Goal: Task Accomplishment & Management: Manage account settings

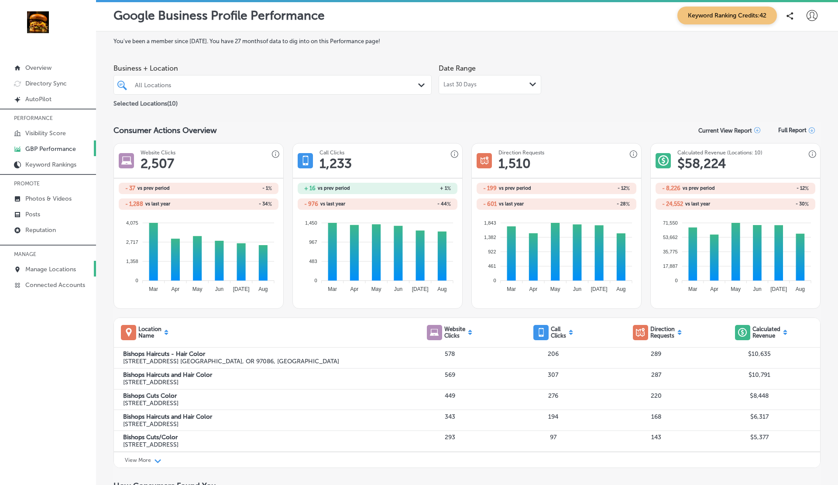
click at [57, 267] on p "Manage Locations" at bounding box center [50, 269] width 51 height 7
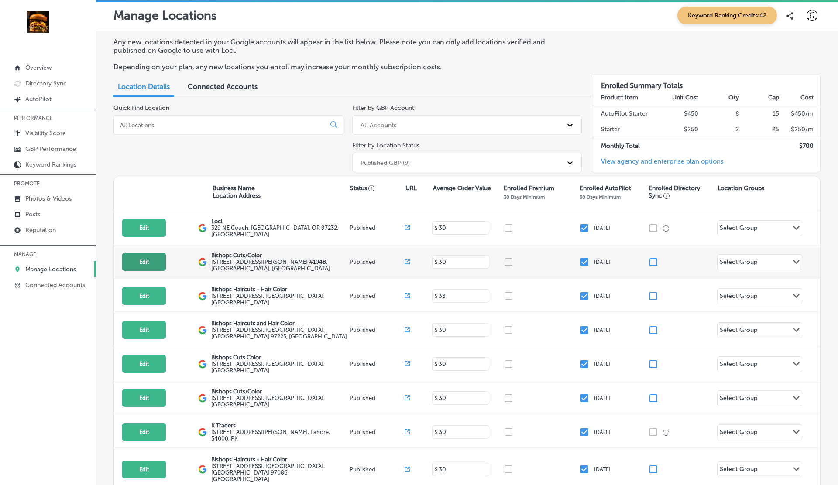
click at [137, 263] on button "Edit" at bounding box center [144, 262] width 44 height 18
select select "US"
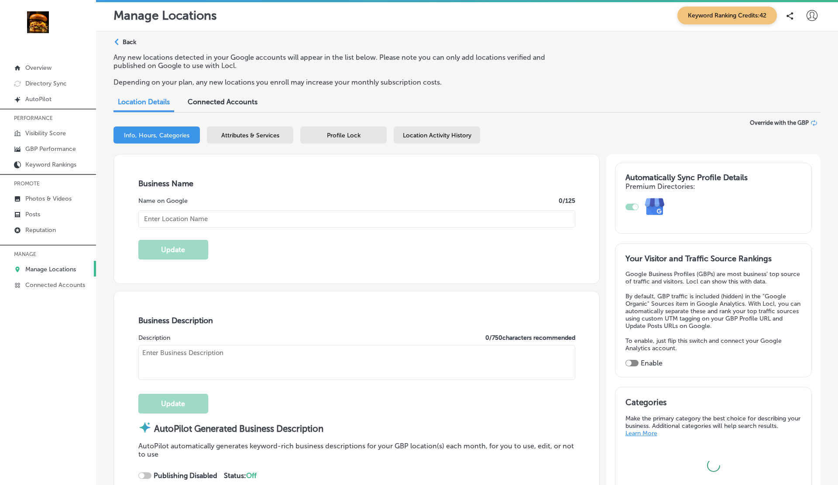
type input "Bishops Cuts/Color"
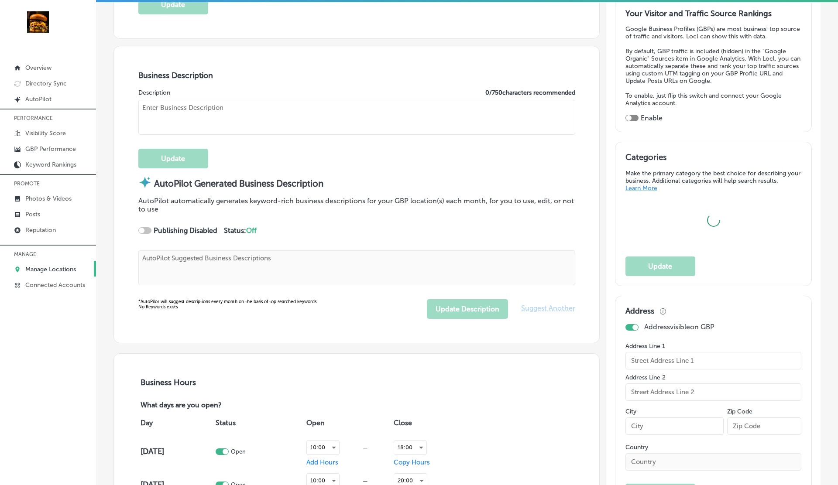
type textarea "Experience the difference at Bishops Cuts/Color, where expert barbers and styli…"
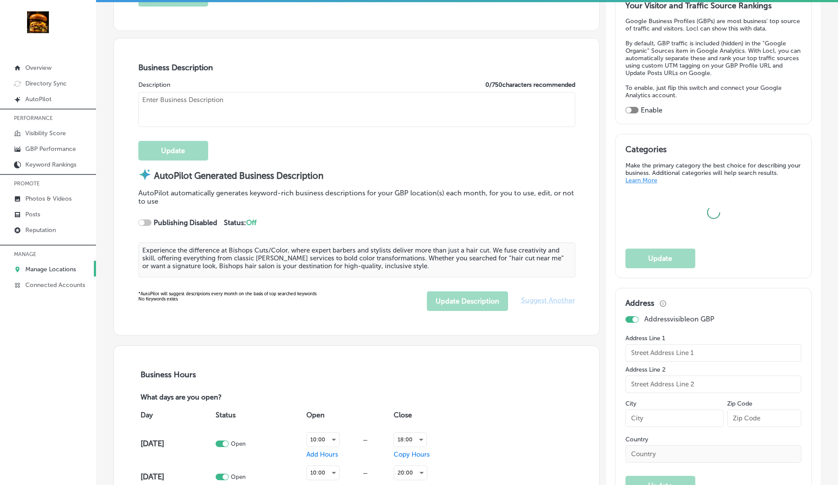
type input "3000 NE ANDRESEN RD."
type input "#104B"
type input "Vancouver"
type input "98661"
type input "US"
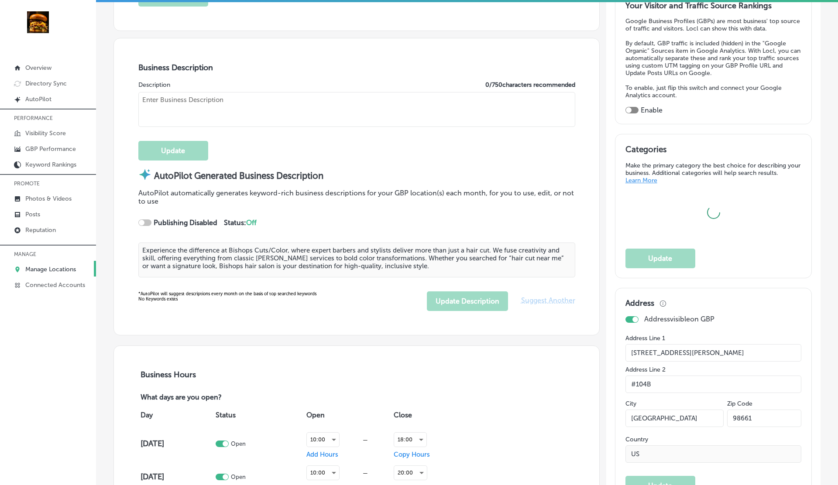
type input "https://bishops.co/locations/4th-plain-andresen/"
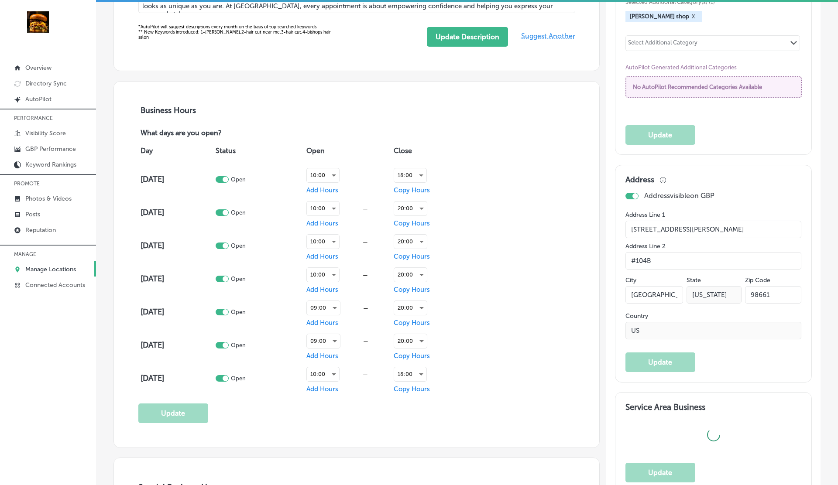
type textarea "At Bishops Cuts/Color, we redefine the hair salon experience by combining excep…"
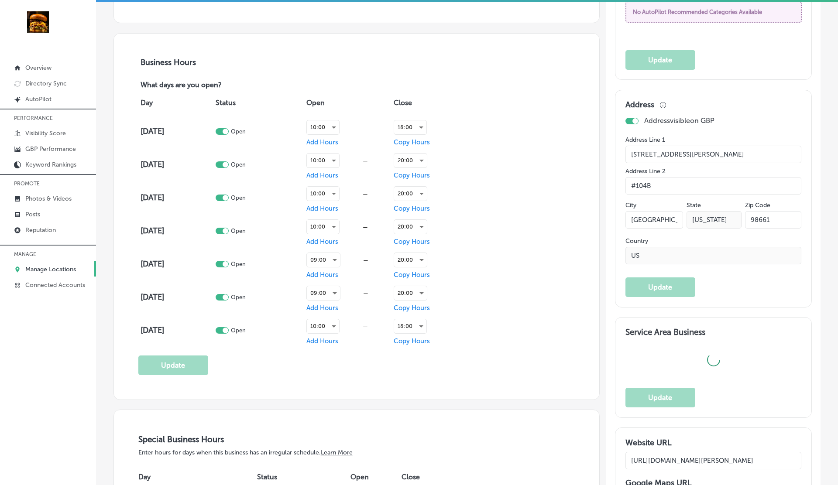
type input "+1 360 314 2607"
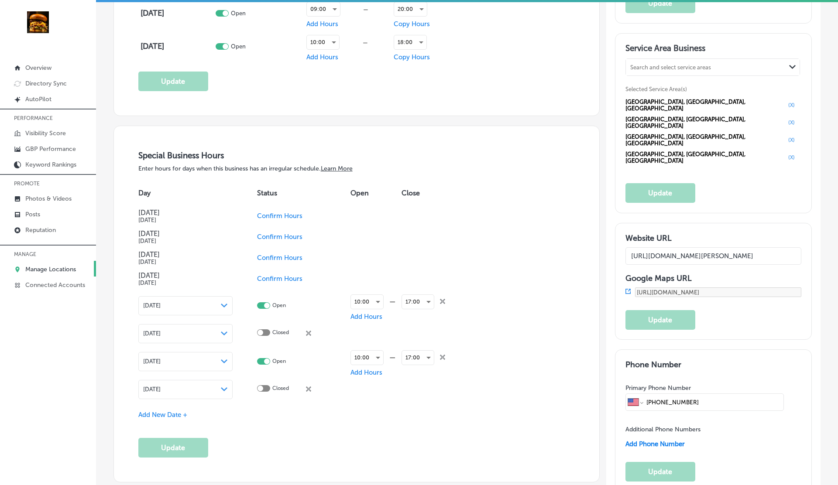
scroll to position [900, 0]
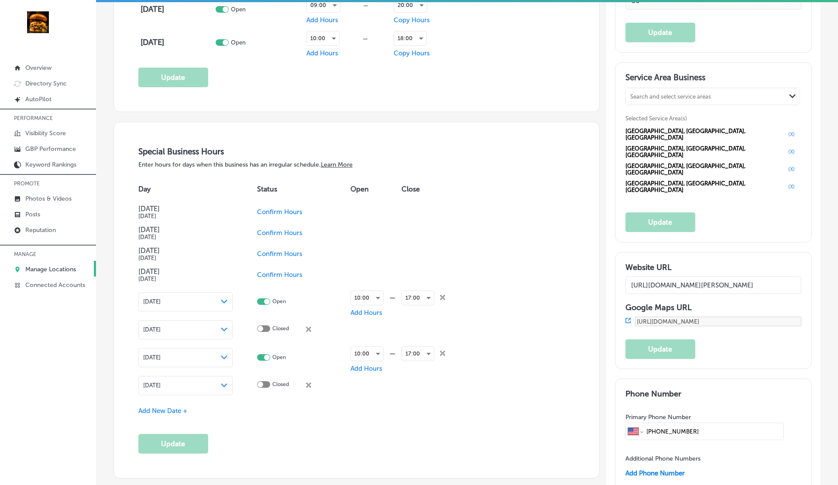
click at [295, 210] on span "Confirm Hours" at bounding box center [279, 212] width 45 height 8
click at [307, 210] on icon at bounding box center [308, 211] width 5 height 5
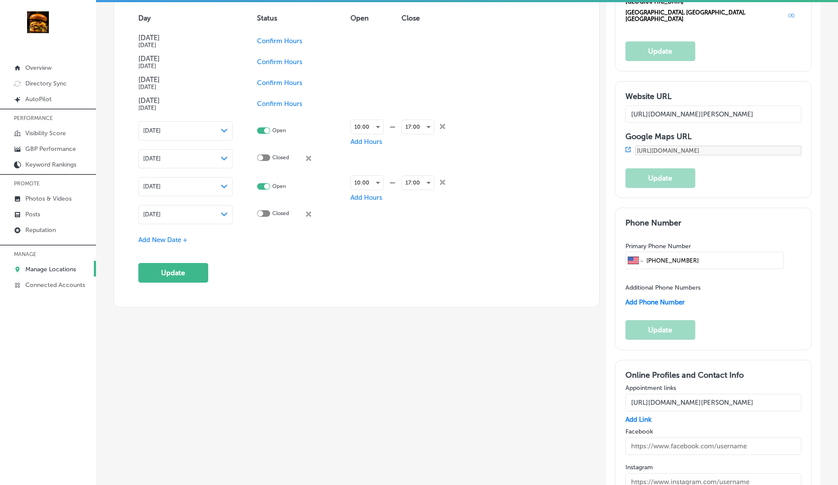
scroll to position [1078, 0]
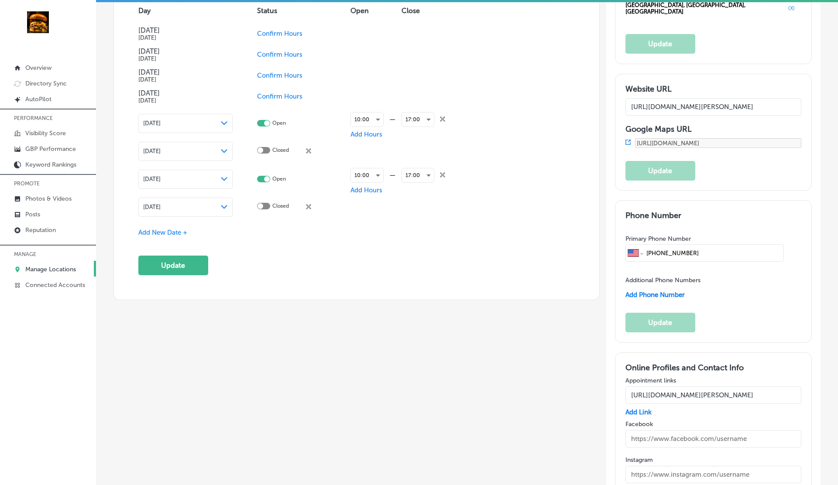
click at [662, 291] on span "Add Phone Number" at bounding box center [654, 295] width 59 height 8
select select "US"
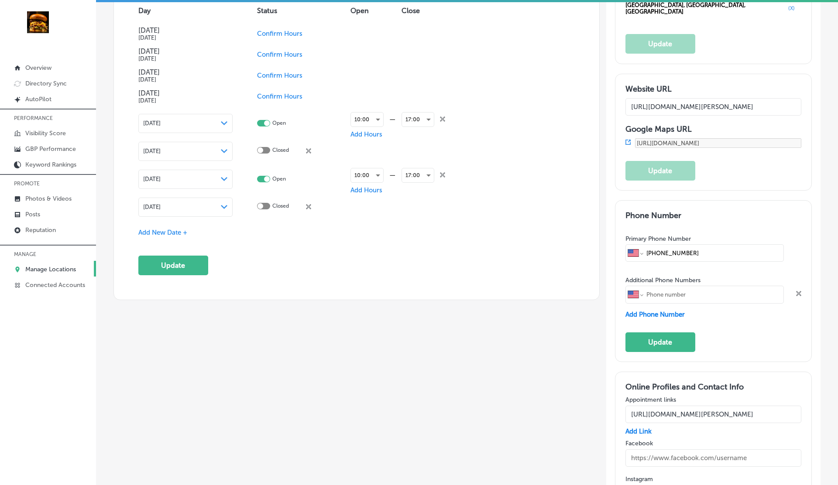
click at [641, 311] on span "Add Phone Number" at bounding box center [654, 315] width 59 height 8
select select "US"
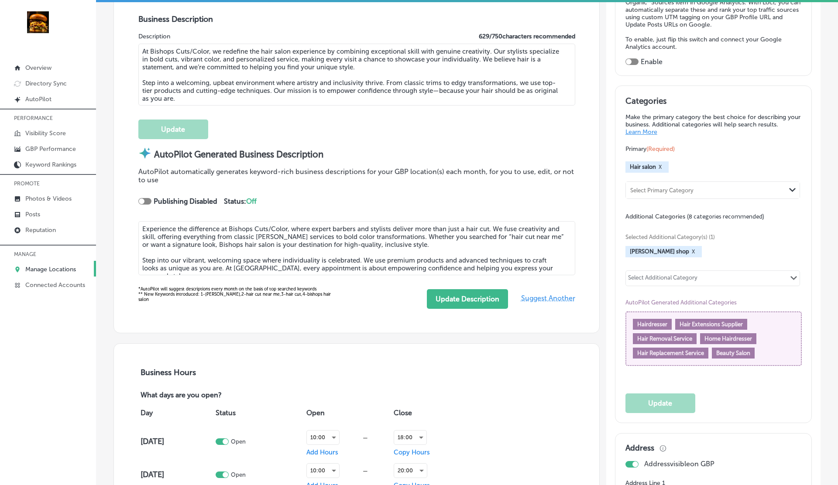
scroll to position [0, 0]
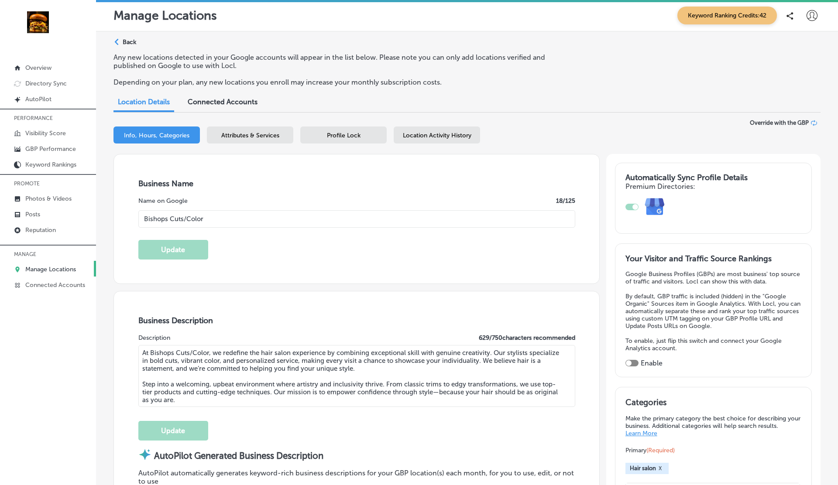
click at [126, 45] on p "Back" at bounding box center [130, 41] width 14 height 7
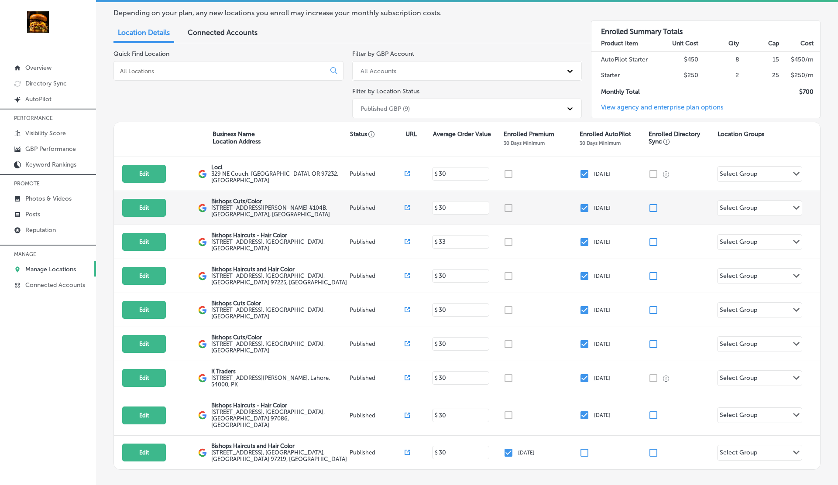
scroll to position [86, 0]
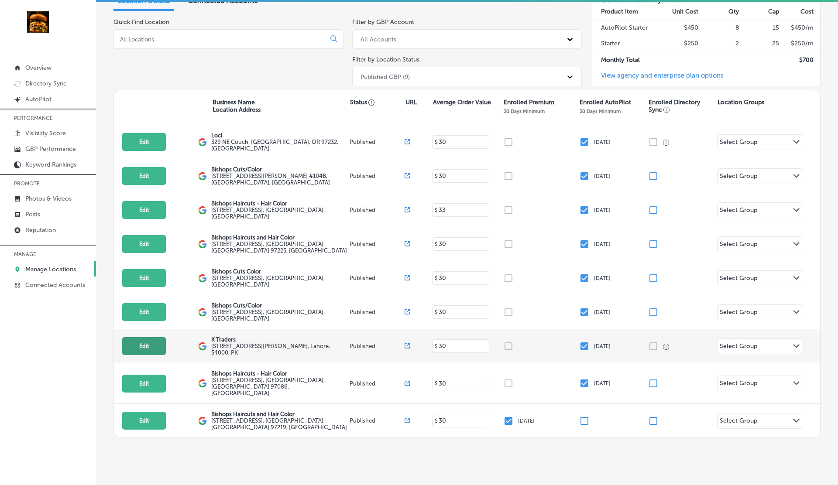
click at [147, 344] on button "Edit" at bounding box center [144, 346] width 44 height 18
select select "US"
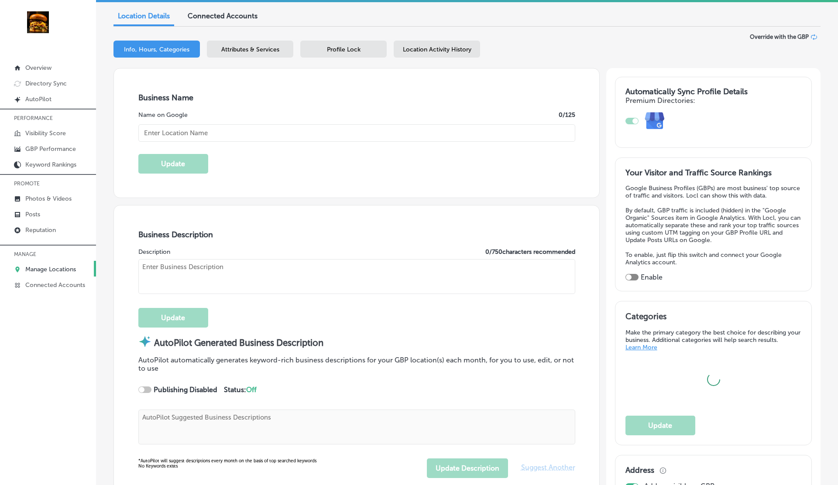
scroll to position [101, 0]
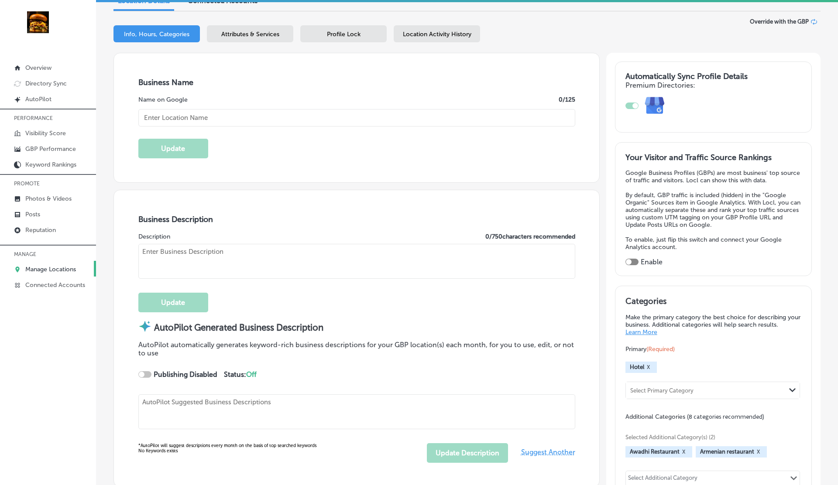
checkbox input "true"
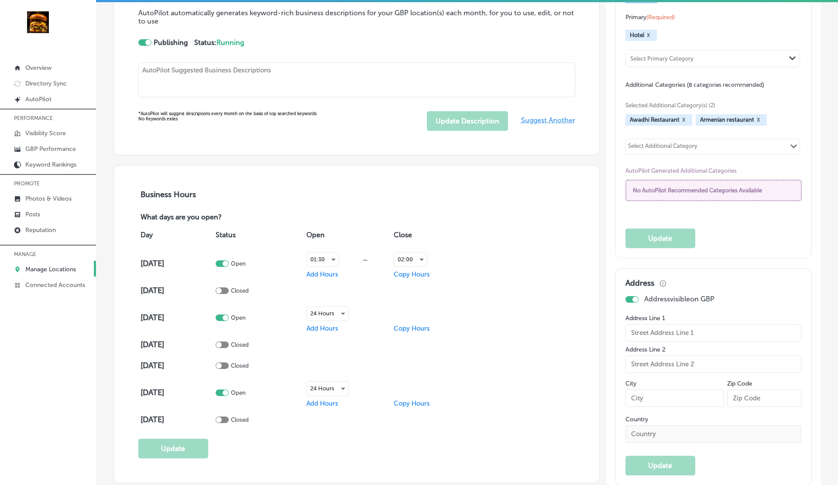
type input "K Traders"
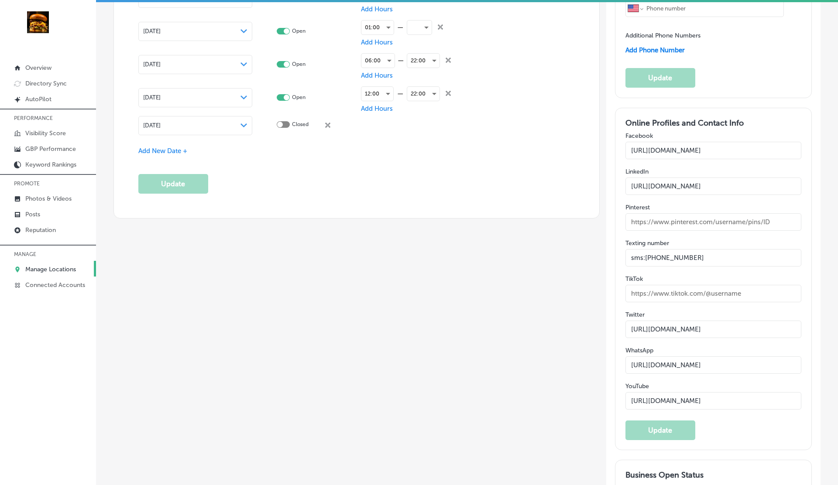
type input "[STREET_ADDRESS][PERSON_NAME]"
type input "[GEOGRAPHIC_DATA]"
type input "54000"
type input "PK"
type input "https://app.locl.io/?utm_source=google-gmb-maps&utm_medium=gmb-website-button&u…"
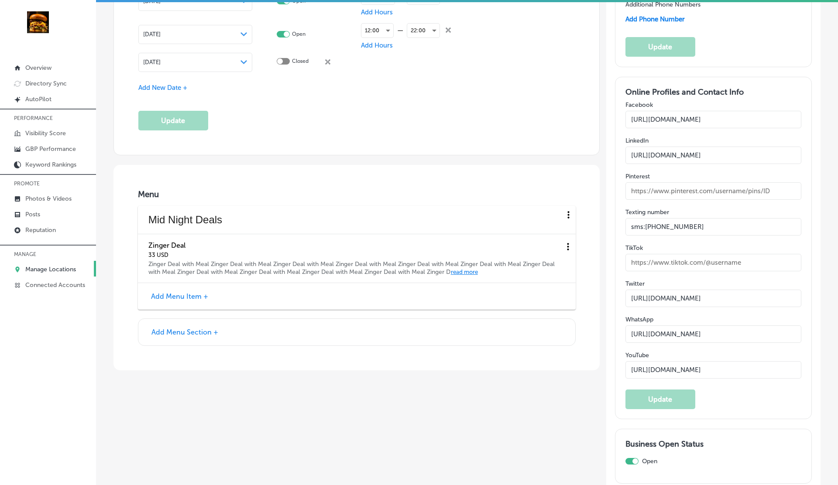
select select "PK"
type input "+92 310 4170286"
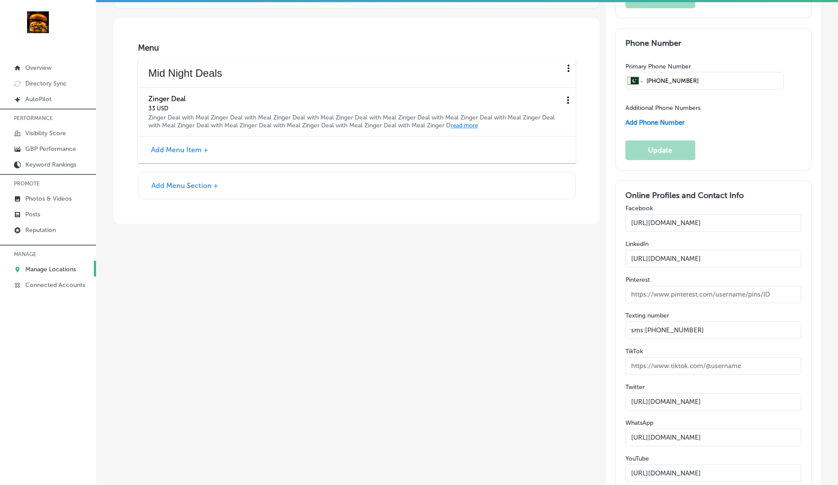
scroll to position [1199, 0]
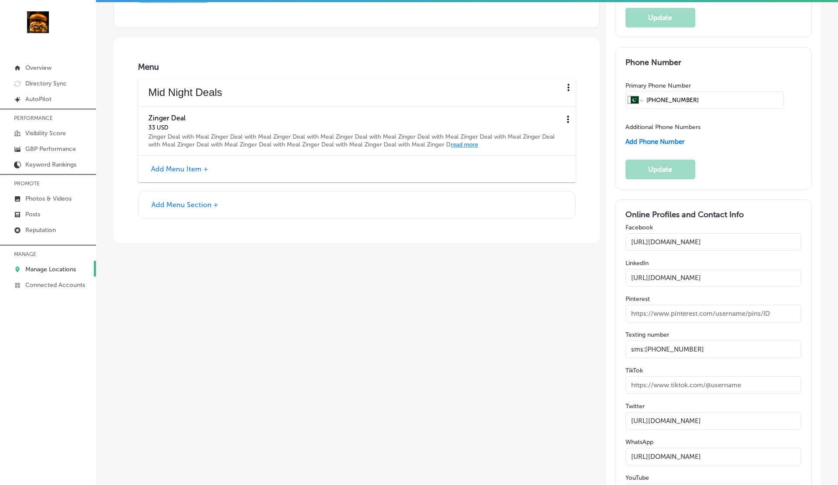
click at [192, 200] on button "Add Menu Section +" at bounding box center [185, 204] width 72 height 9
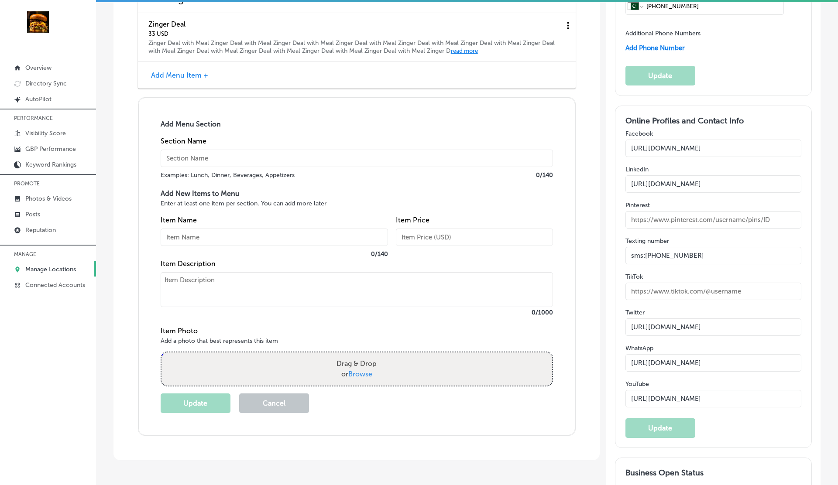
scroll to position [1305, 0]
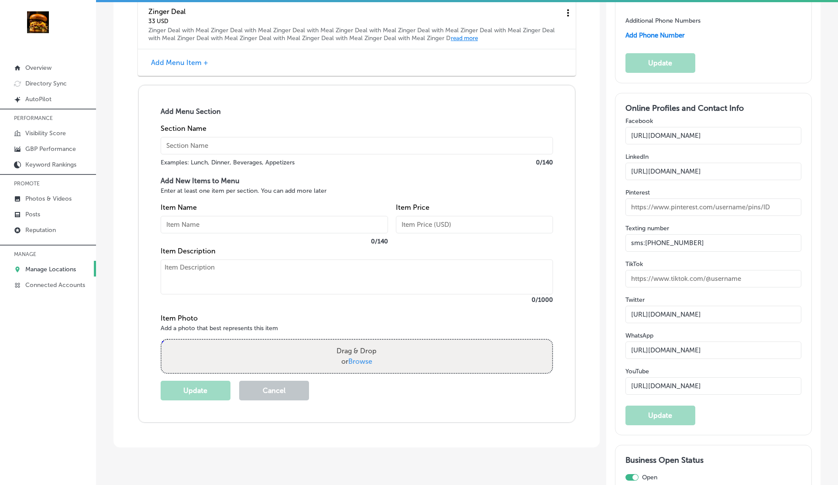
click at [287, 387] on button "Cancel" at bounding box center [274, 391] width 70 height 20
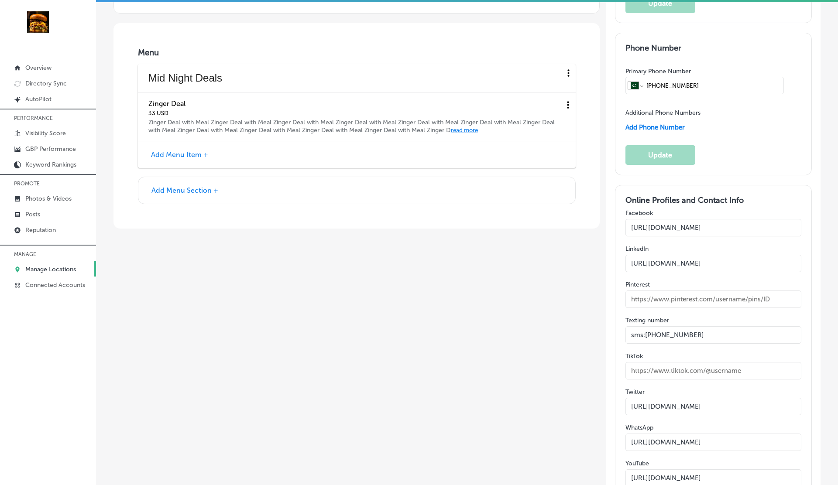
scroll to position [1210, 0]
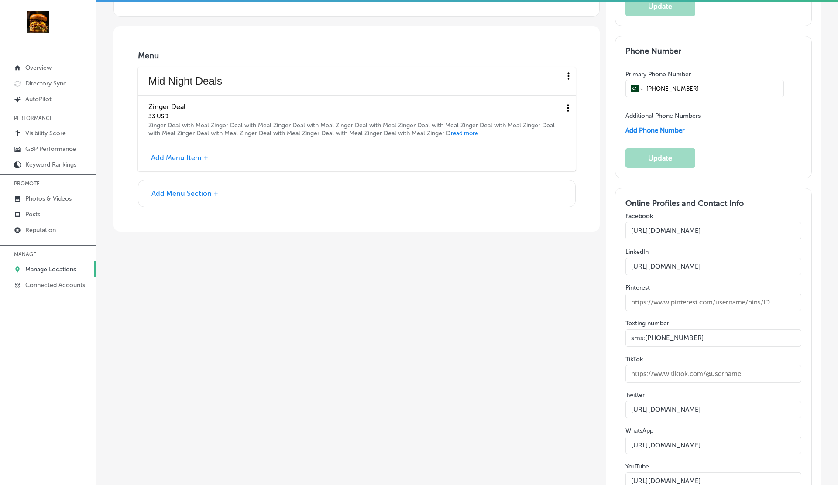
click at [189, 157] on button "Add Menu Item +" at bounding box center [179, 157] width 62 height 9
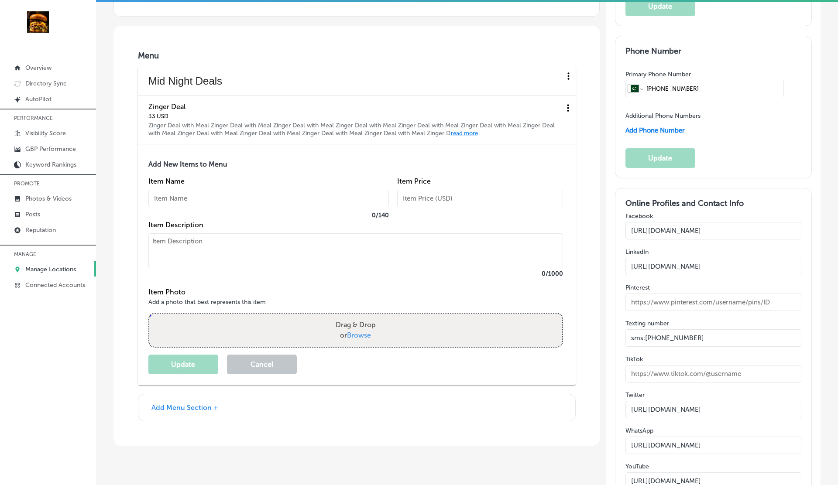
click at [267, 356] on button "Cancel" at bounding box center [262, 365] width 70 height 20
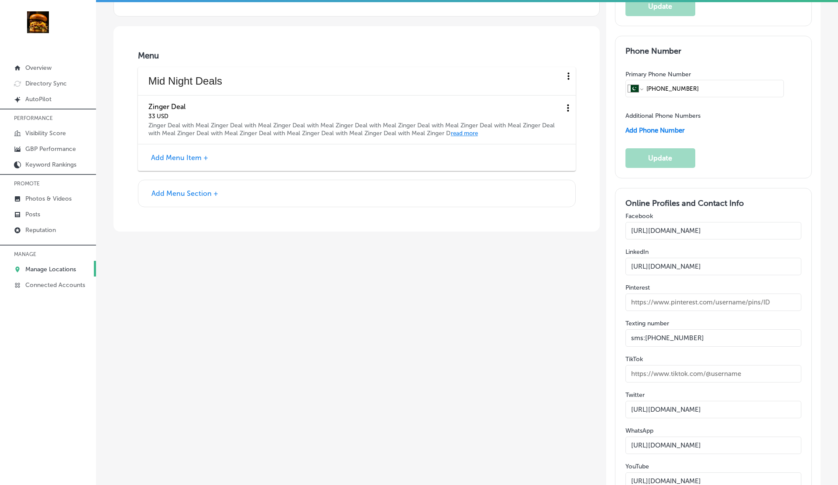
click at [191, 192] on button "Add Menu Section +" at bounding box center [185, 193] width 72 height 9
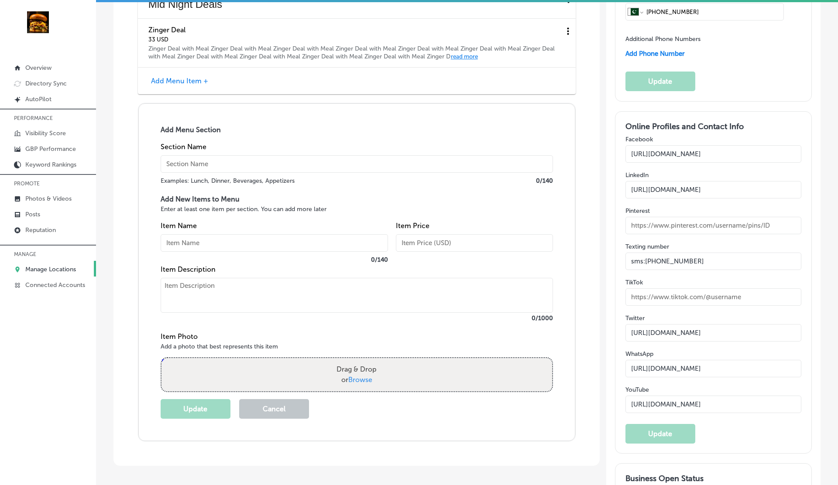
scroll to position [1288, 0]
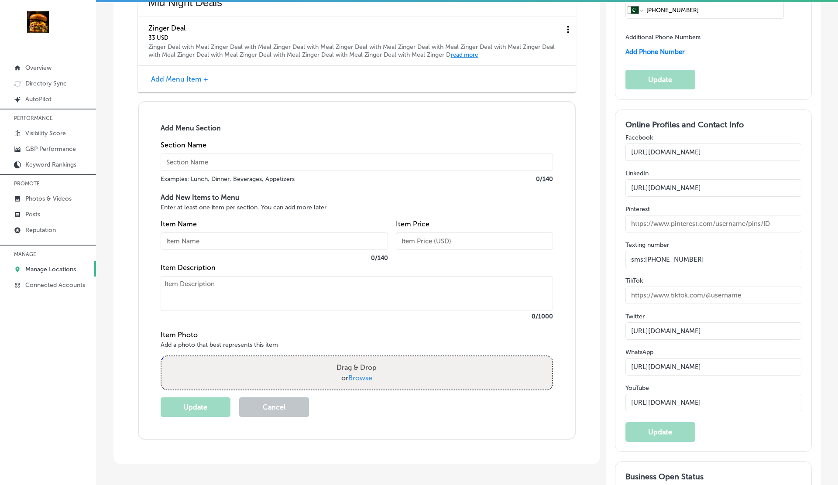
click at [281, 401] on button "Cancel" at bounding box center [274, 407] width 70 height 20
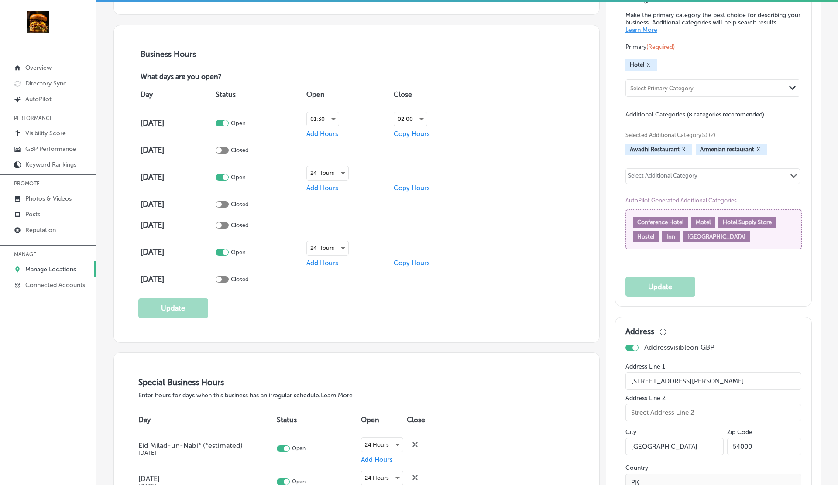
scroll to position [0, 0]
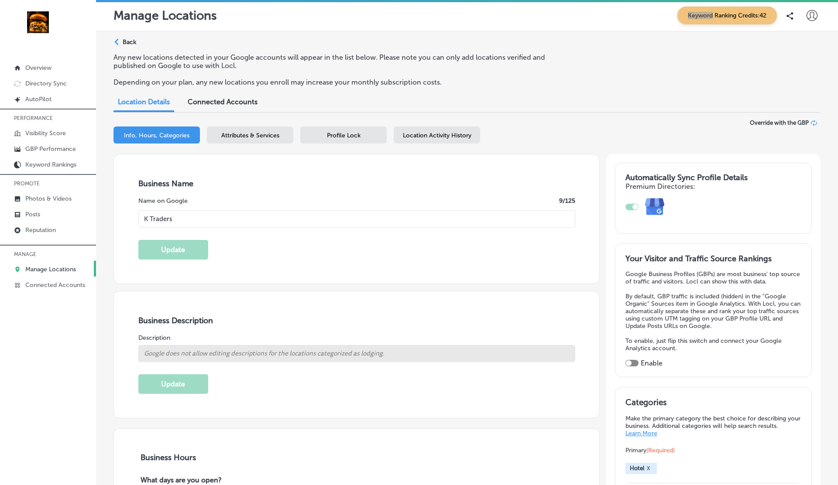
click at [698, 18] on span "Keyword Ranking Credits: 42" at bounding box center [726, 16] width 99 height 18
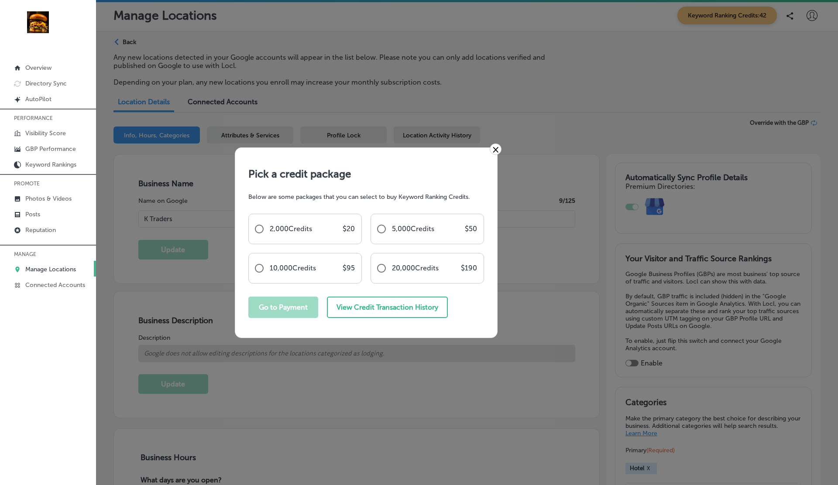
click at [498, 151] on link "×" at bounding box center [496, 149] width 12 height 11
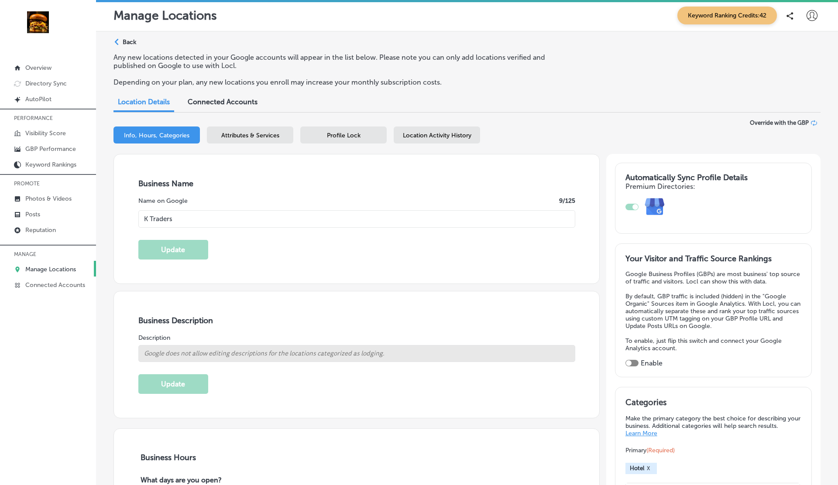
click at [531, 110] on div "Location Details Connected Accounts" at bounding box center [466, 102] width 707 height 19
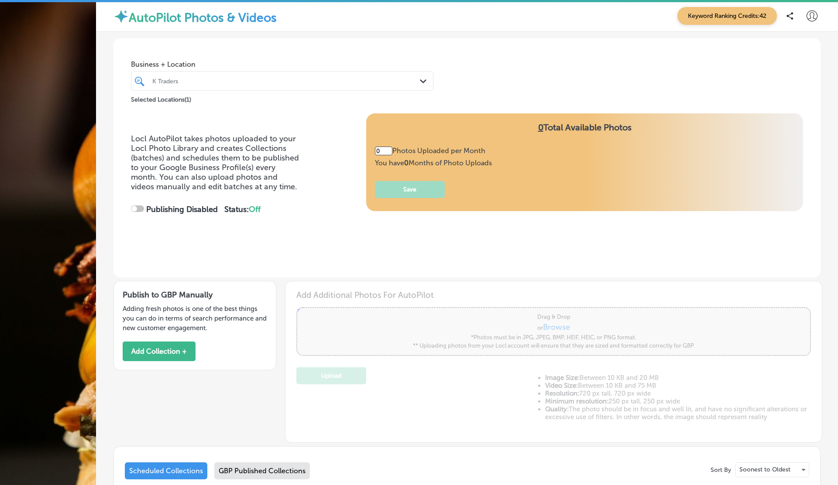
type input "5"
checkbox input "true"
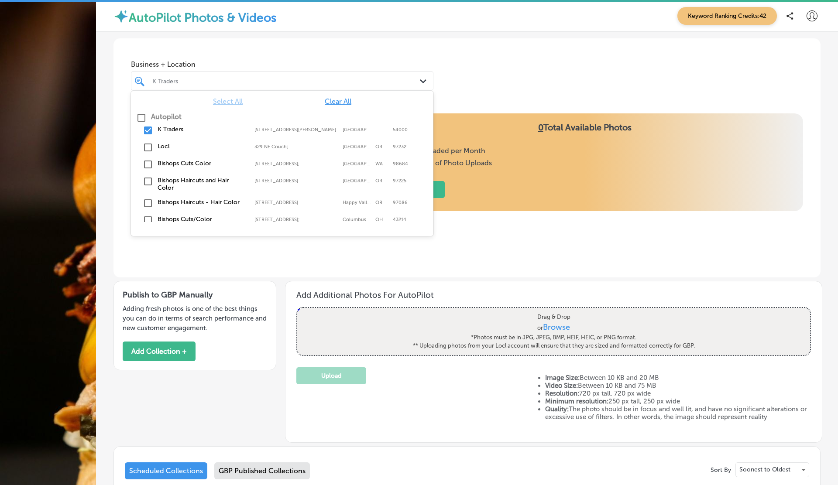
click at [249, 87] on div at bounding box center [268, 81] width 235 height 12
click at [416, 47] on div "Business + Location option focused, 1 of 3. 11 results available. Use Up and Do…" at bounding box center [466, 71] width 707 height 66
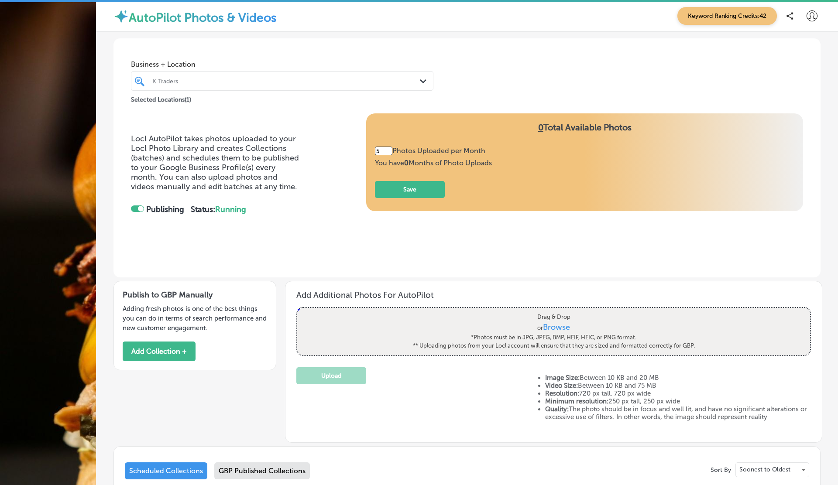
scroll to position [151, 0]
click at [245, 463] on div "GBP Published Collections" at bounding box center [262, 471] width 96 height 17
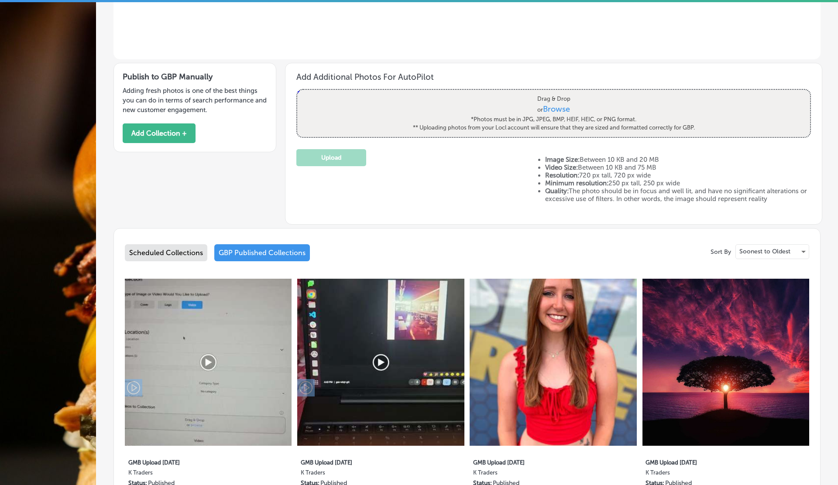
scroll to position [409, 0]
click at [777, 247] on p "Soonest to Oldest" at bounding box center [764, 251] width 51 height 8
click at [748, 126] on p "Cover" at bounding box center [746, 127] width 17 height 9
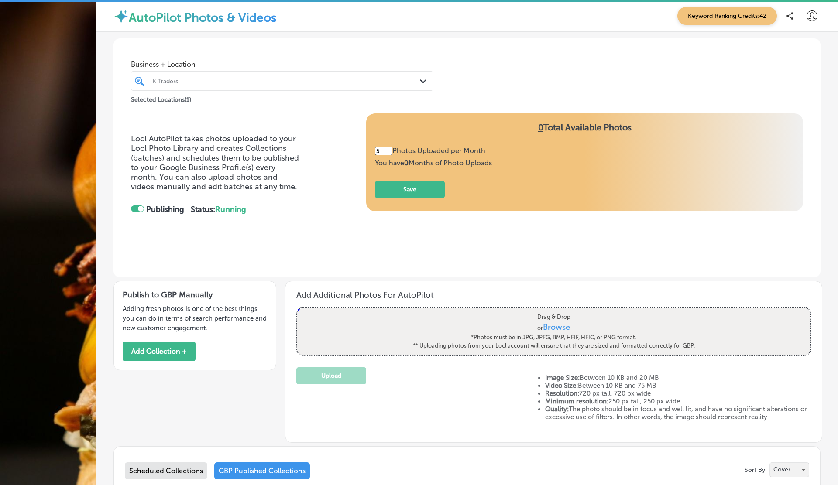
scroll to position [325, 0]
click at [786, 466] on p "Cover" at bounding box center [781, 470] width 17 height 8
click at [781, 159] on p "Logo" at bounding box center [779, 162] width 14 height 9
click at [156, 342] on button "Add Collection +" at bounding box center [159, 352] width 73 height 20
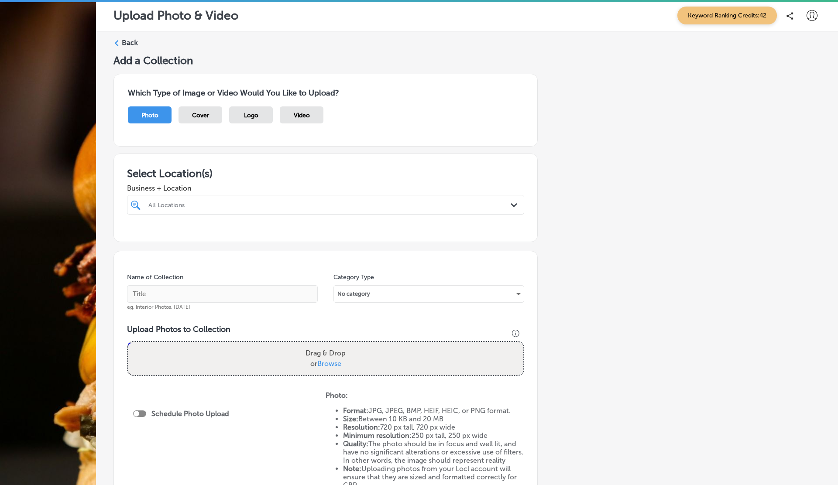
click at [182, 200] on div at bounding box center [307, 205] width 320 height 12
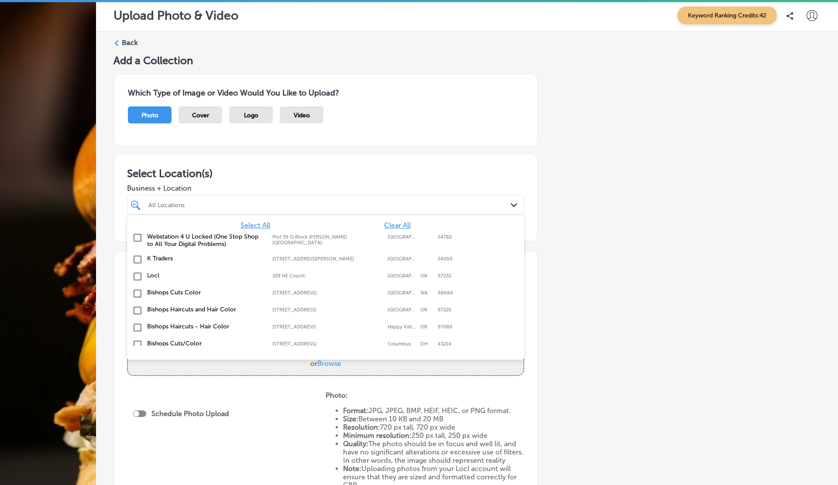
click at [162, 260] on label "K Traders" at bounding box center [205, 258] width 117 height 7
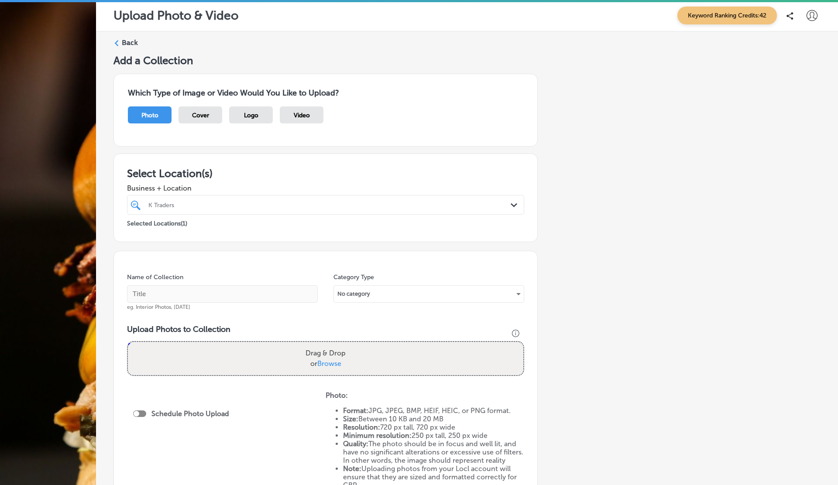
click at [322, 154] on div "Select Location(s) Business + Location K Traders Path Created with Sketch. Sele…" at bounding box center [325, 198] width 424 height 89
click at [244, 110] on div "Logo" at bounding box center [251, 114] width 44 height 17
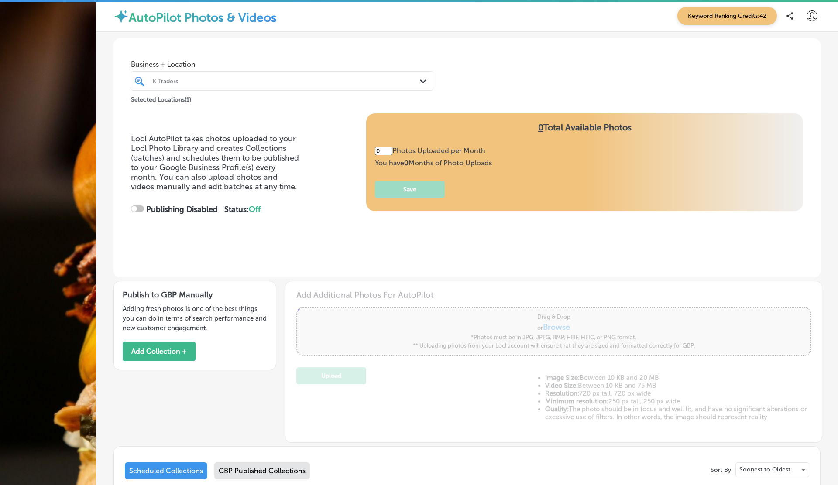
type input "5"
checkbox input "true"
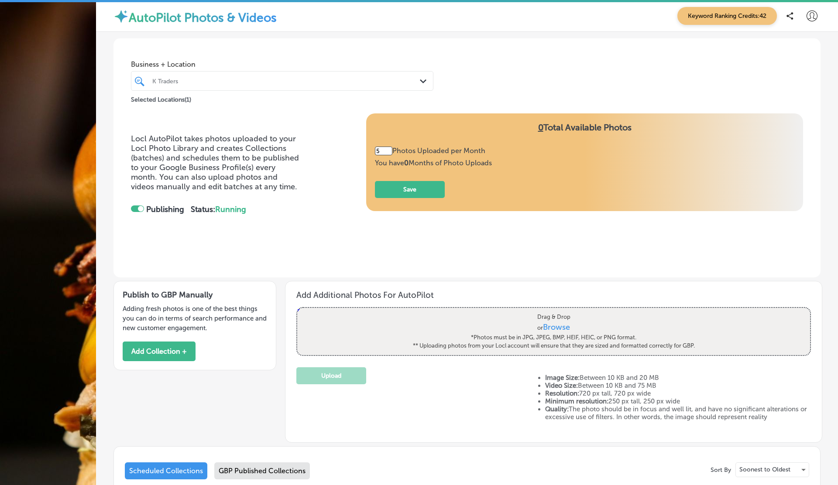
scroll to position [151, 0]
click at [775, 466] on p "Soonest to Oldest" at bounding box center [764, 470] width 51 height 8
click at [750, 400] on p "Logo" at bounding box center [745, 401] width 14 height 9
click at [301, 463] on div "GBP Published Collections" at bounding box center [262, 471] width 96 height 17
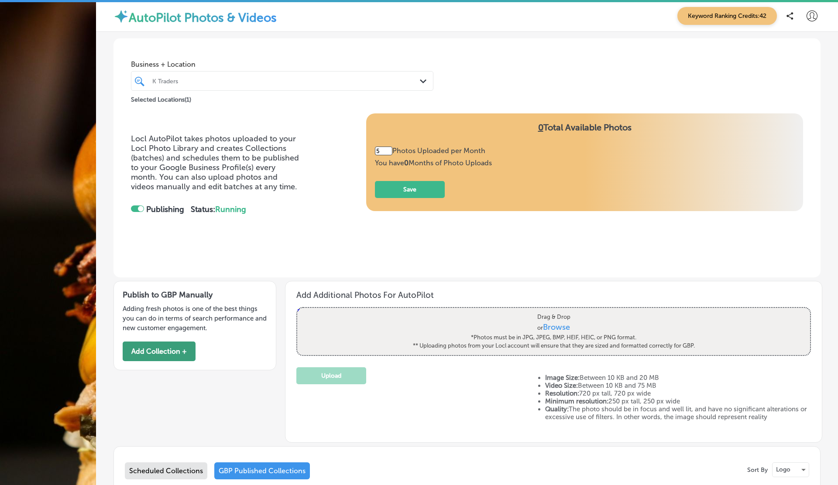
click at [177, 342] on button "Add Collection +" at bounding box center [159, 352] width 73 height 20
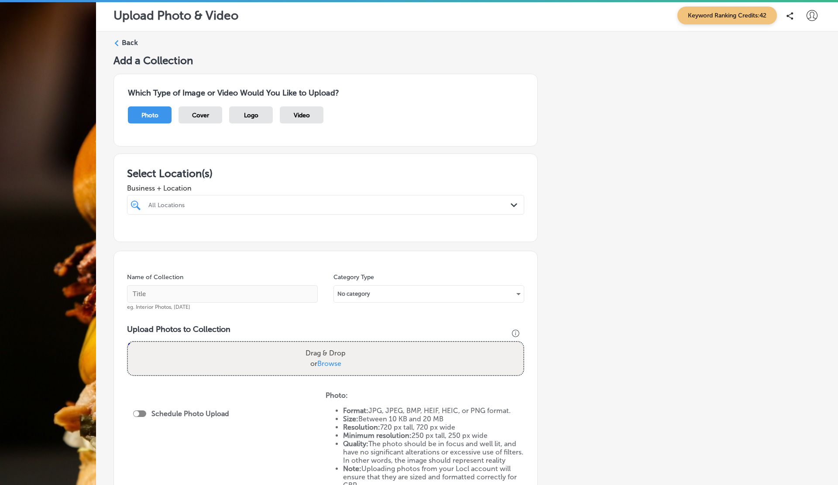
click at [253, 115] on span "Logo" at bounding box center [251, 115] width 14 height 7
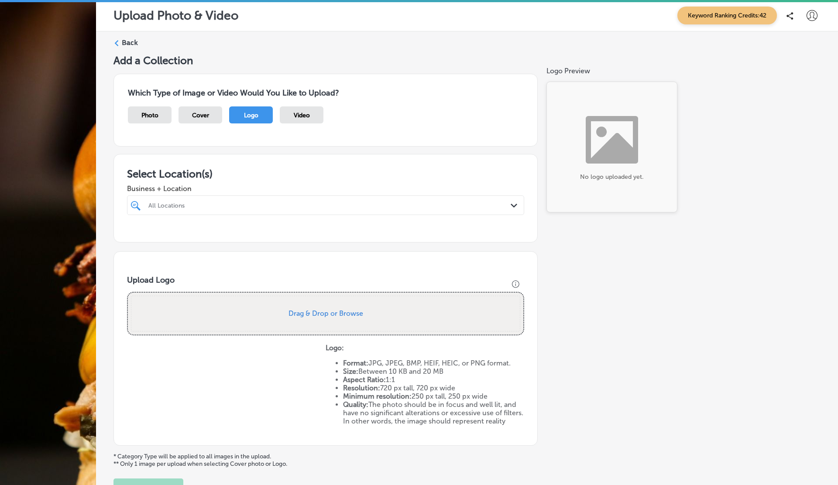
click at [260, 194] on div "Business + Location All Locations Path Created with Sketch." at bounding box center [325, 197] width 397 height 35
click at [250, 202] on div "All Locations" at bounding box center [329, 205] width 363 height 7
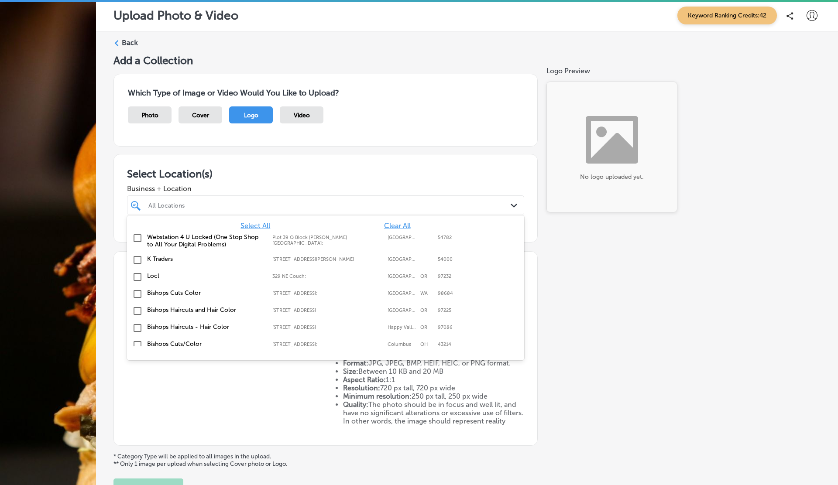
click at [158, 255] on label "K Traders" at bounding box center [205, 258] width 117 height 7
click at [588, 253] on div "Add a Collection Which Type of Image or Video Would You Like to Upload? Photo C…" at bounding box center [466, 276] width 707 height 445
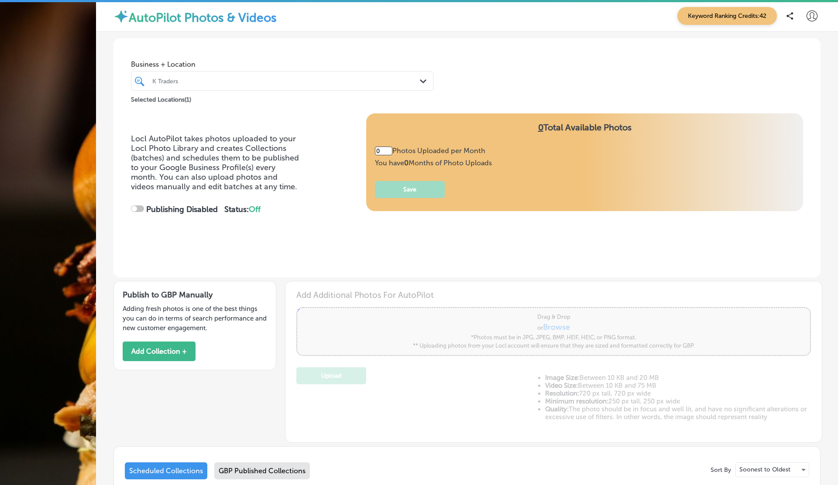
type input "5"
checkbox input "true"
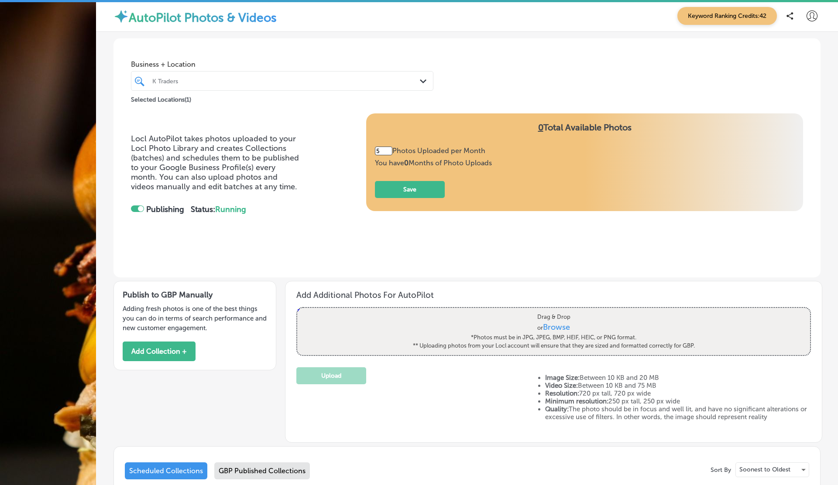
click at [198, 82] on div "K Traders" at bounding box center [286, 80] width 268 height 7
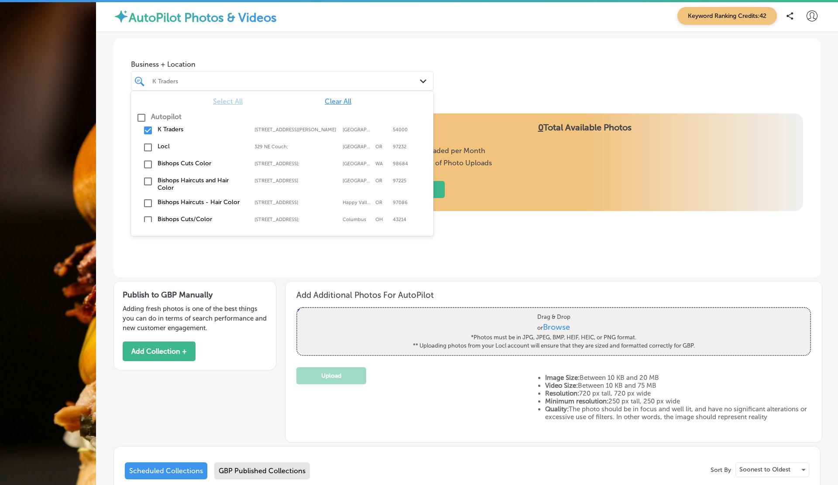
click at [165, 144] on label "Locl" at bounding box center [202, 146] width 88 height 7
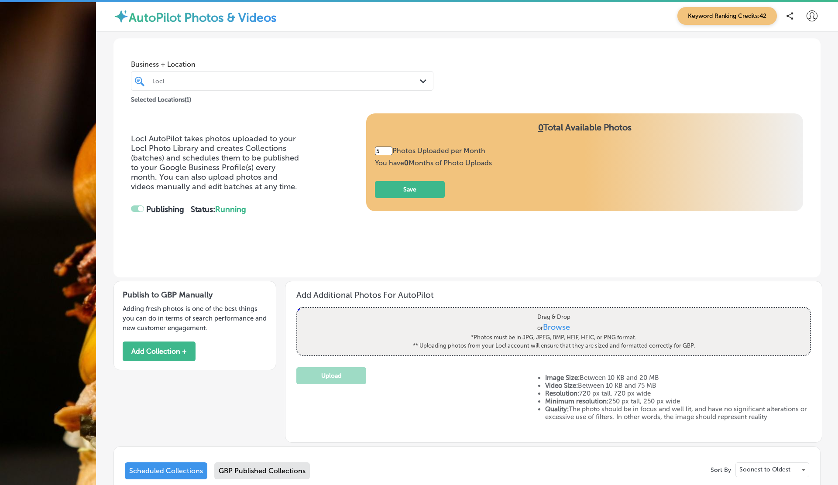
click at [392, 31] on div "AutoPilot Photos & Videos Keyword Ranking Credits: 42" at bounding box center [467, 16] width 742 height 32
type input "3"
click at [748, 466] on p "Soonest to Oldest" at bounding box center [764, 470] width 51 height 8
click at [741, 400] on p "Logo" at bounding box center [745, 401] width 14 height 9
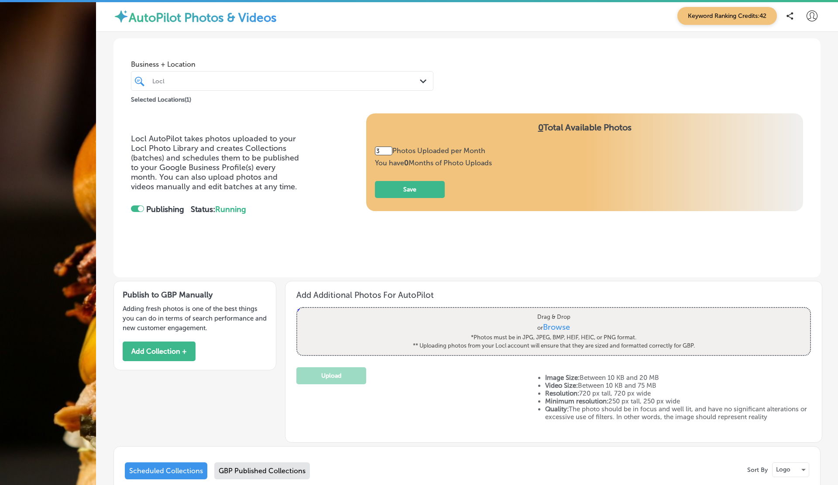
click at [276, 463] on div "GBP Published Collections" at bounding box center [262, 471] width 96 height 17
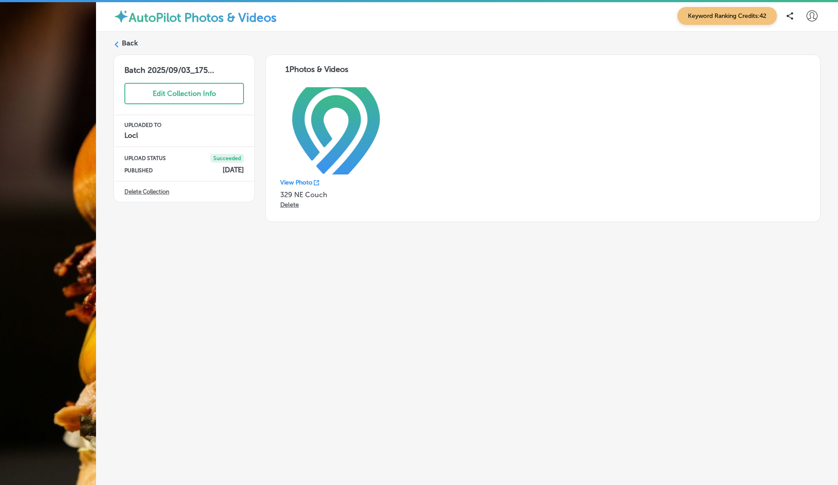
click at [313, 184] on link "View Photo" at bounding box center [299, 182] width 39 height 7
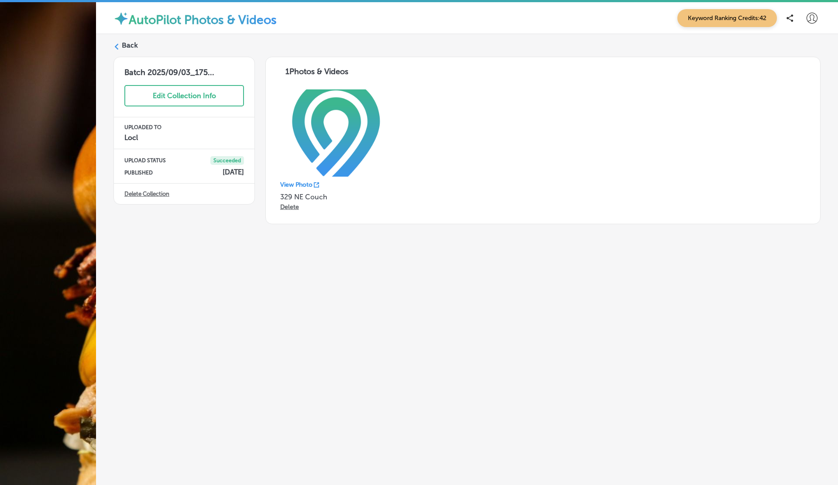
click at [811, 18] on icon at bounding box center [811, 18] width 11 height 11
click at [803, 98] on p "Log Out" at bounding box center [793, 94] width 26 height 10
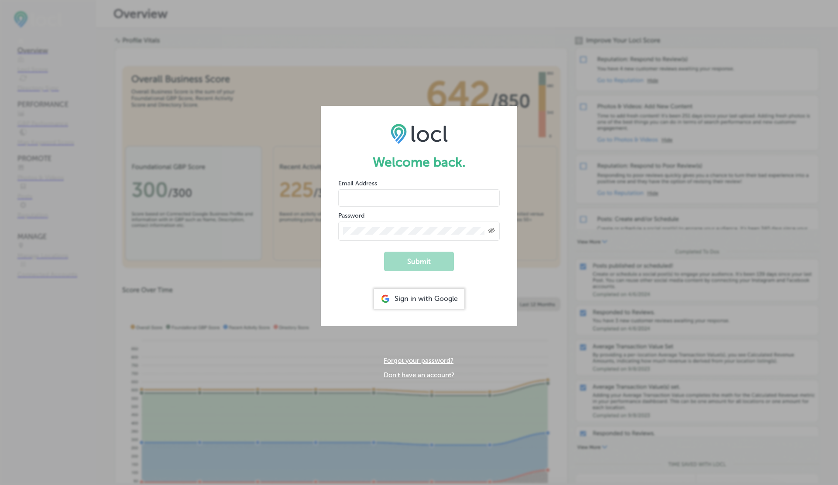
click at [360, 197] on input "email" at bounding box center [418, 197] width 161 height 17
click at [384, 252] on button "Submit" at bounding box center [419, 262] width 70 height 20
type input "vasilikigreece69+testfnf@gmail.com"
click at [384, 252] on button "Submit" at bounding box center [419, 262] width 70 height 20
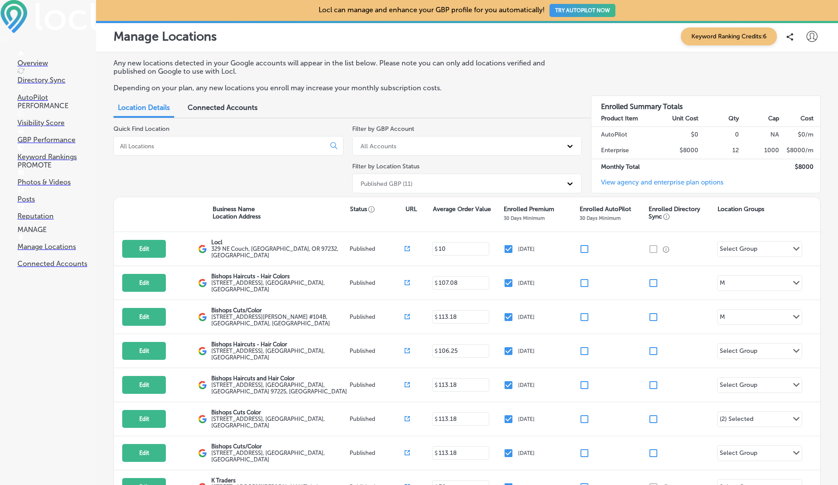
click at [213, 104] on span "Connected Accounts" at bounding box center [223, 107] width 70 height 8
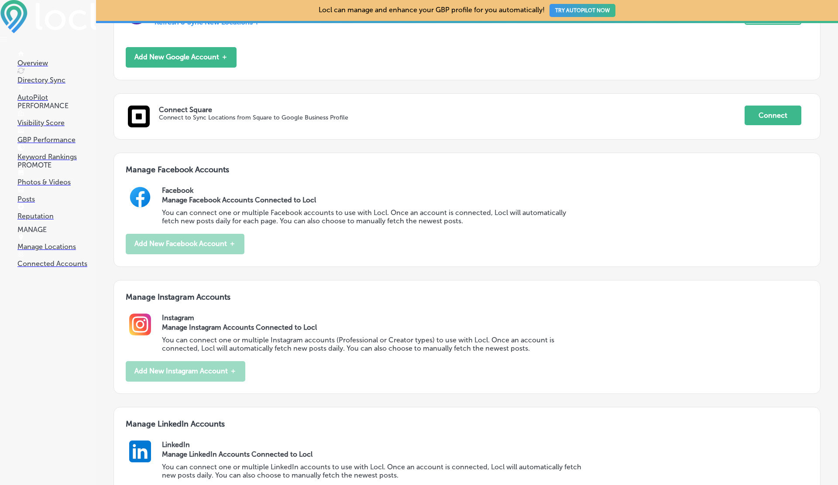
scroll to position [308, 0]
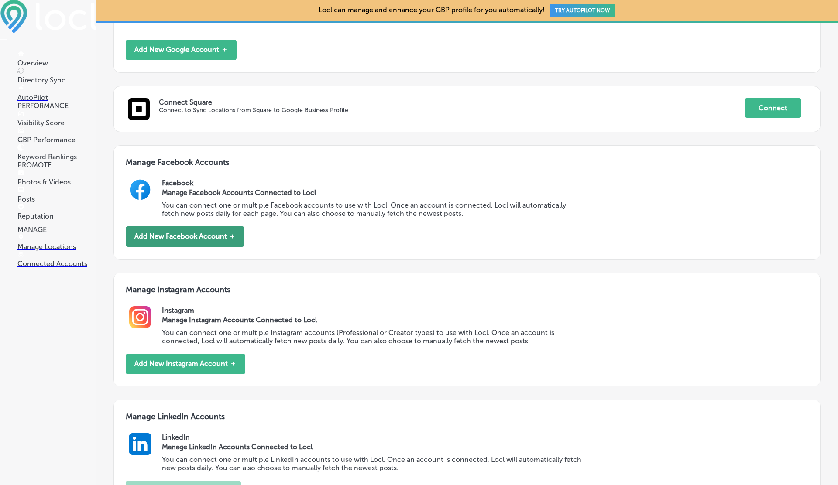
click at [203, 238] on button "Add New Facebook Account ＋" at bounding box center [185, 236] width 119 height 21
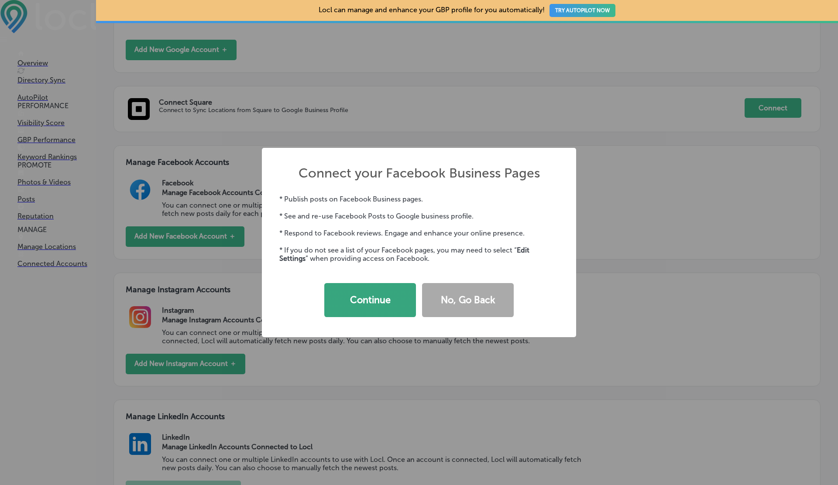
click at [389, 295] on button "Continue" at bounding box center [370, 300] width 92 height 34
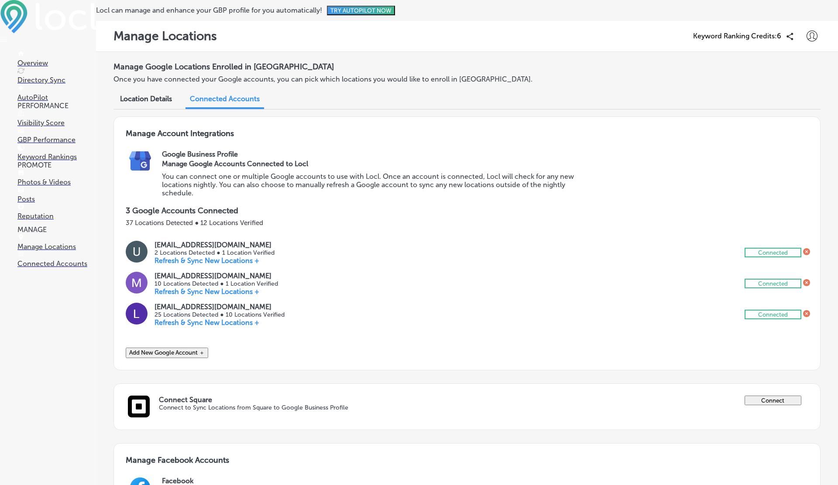
click at [812, 34] on icon at bounding box center [811, 36] width 11 height 11
click at [785, 113] on p "Log Out" at bounding box center [793, 112] width 26 height 10
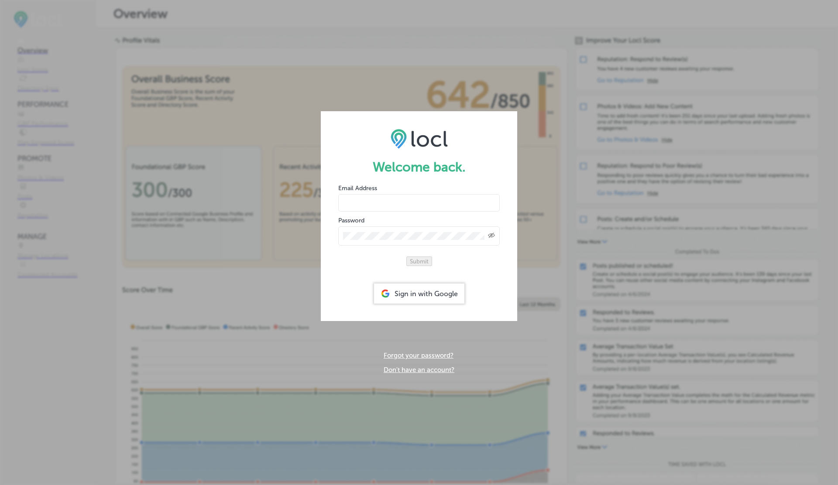
click at [374, 194] on input "email" at bounding box center [418, 202] width 161 height 17
type input "vasilikigreece69+fnf@gmail.com"
click at [406, 257] on button "Submit" at bounding box center [419, 262] width 26 height 10
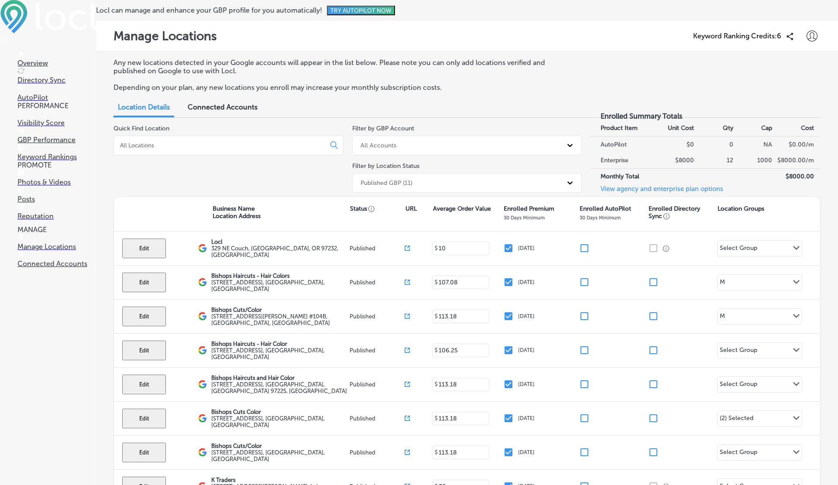
click at [226, 110] on span "Connected Accounts" at bounding box center [223, 107] width 70 height 8
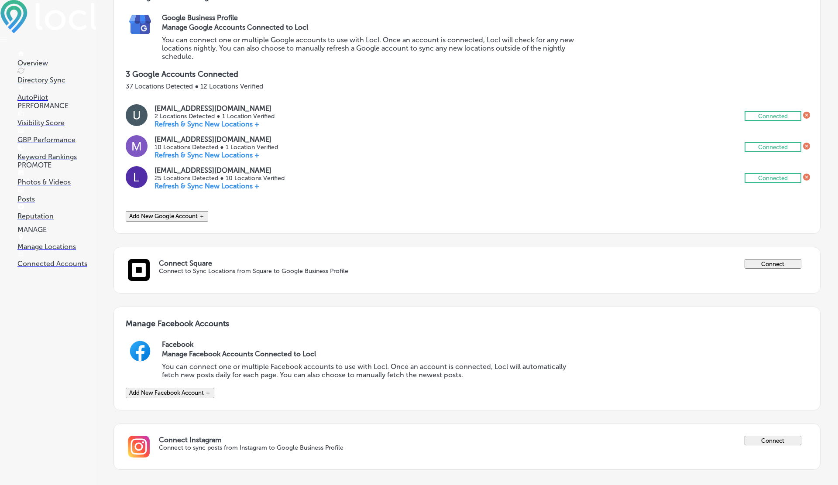
scroll to position [214, 0]
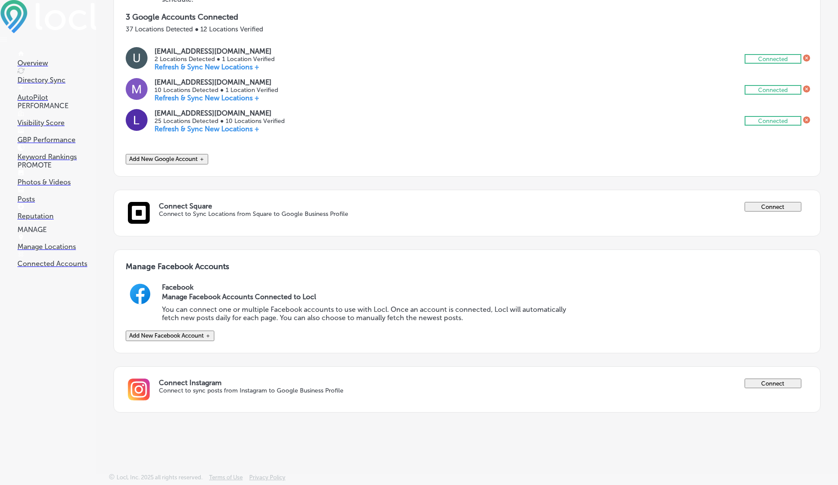
click at [205, 331] on button "Add New Facebook Account ＋" at bounding box center [170, 336] width 89 height 10
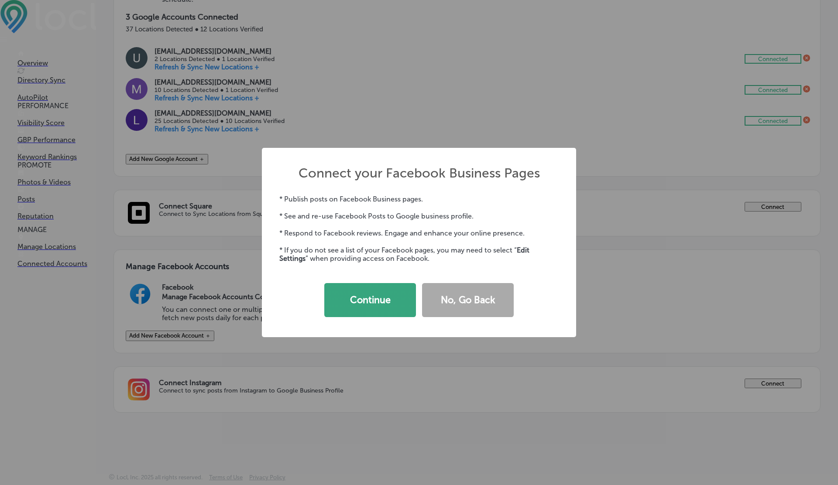
click at [374, 308] on button "Continue" at bounding box center [370, 300] width 92 height 34
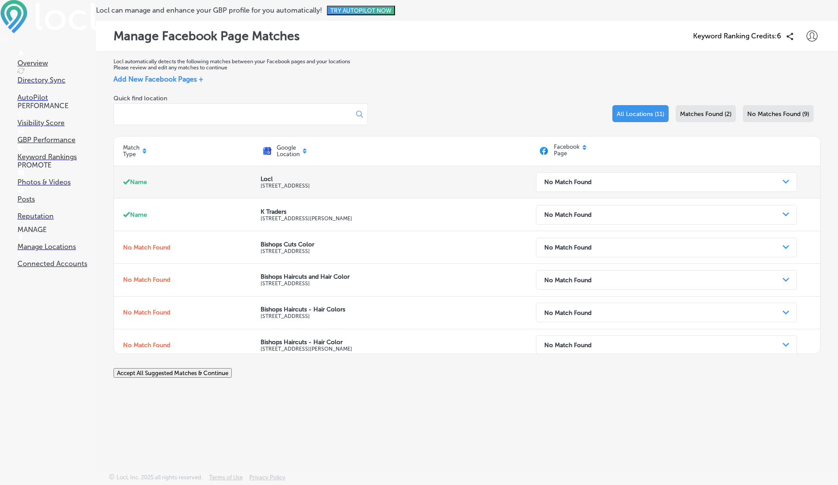
click at [576, 178] on div "No Match Found" at bounding box center [660, 182] width 240 height 17
click at [505, 187] on p "329 NE Couch Portland, OR 97232, US" at bounding box center [397, 186] width 275 height 6
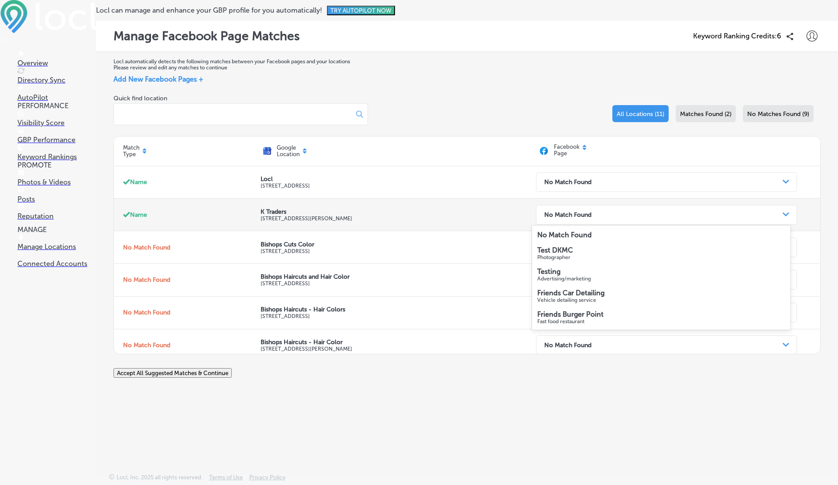
click at [551, 216] on strong "No Match Found" at bounding box center [567, 214] width 47 height 7
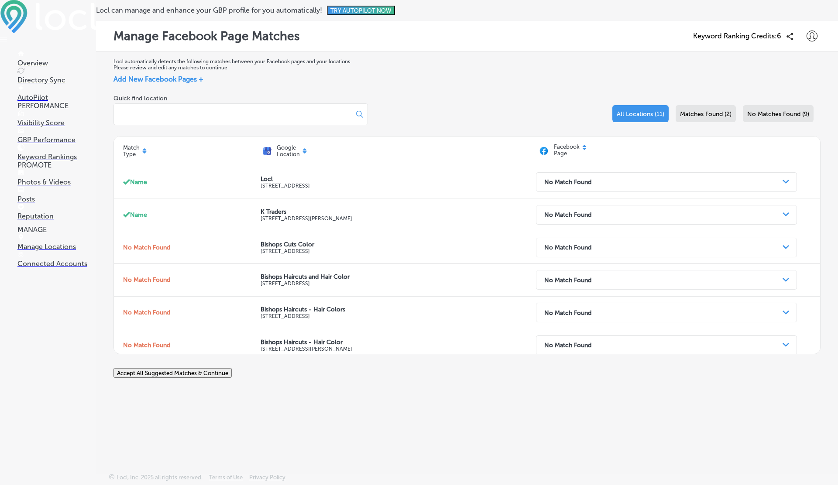
click at [47, 268] on p "Connected Accounts" at bounding box center [56, 264] width 79 height 8
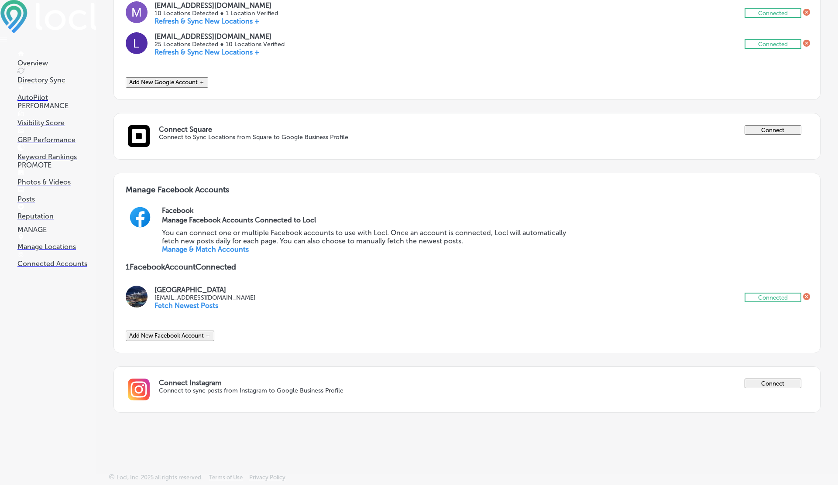
scroll to position [291, 0]
click at [807, 293] on icon at bounding box center [806, 296] width 7 height 7
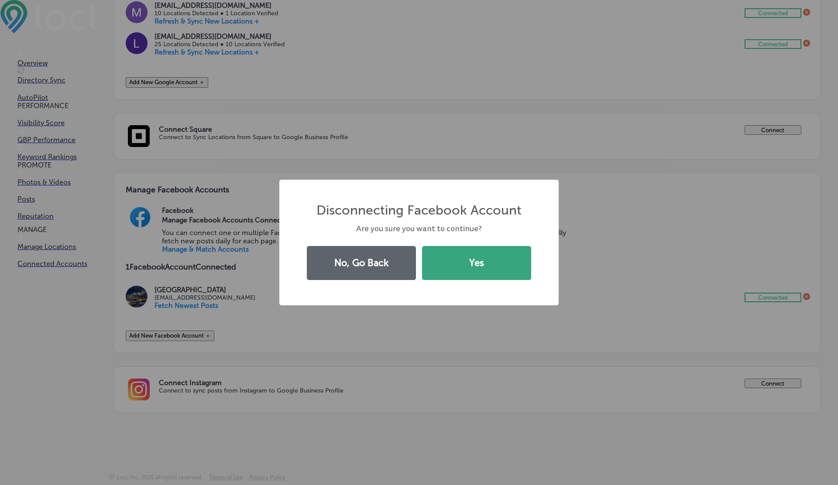
click at [481, 261] on button "Yes" at bounding box center [476, 263] width 109 height 34
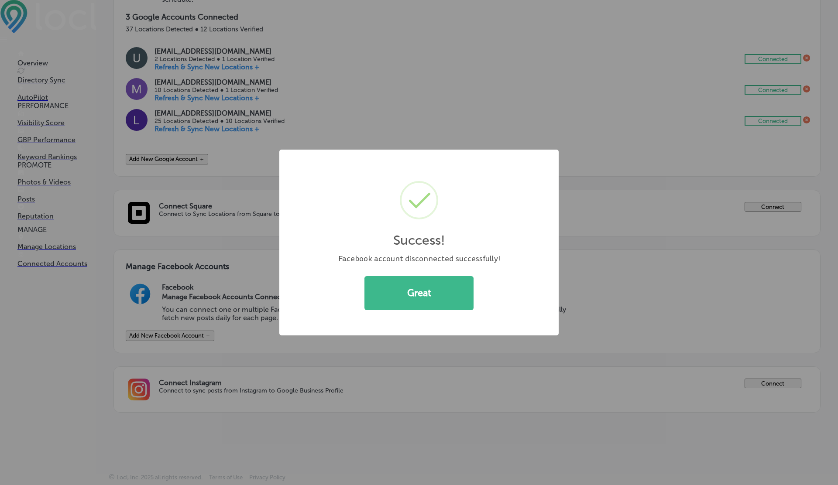
scroll to position [214, 0]
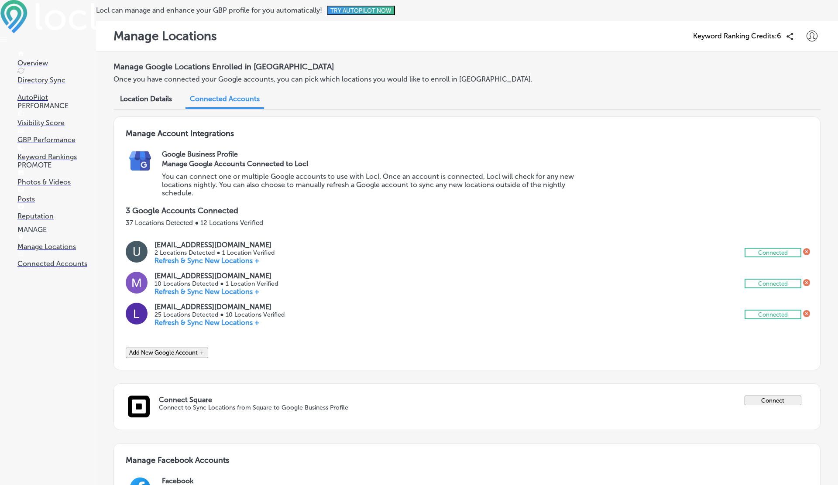
scroll to position [214, 0]
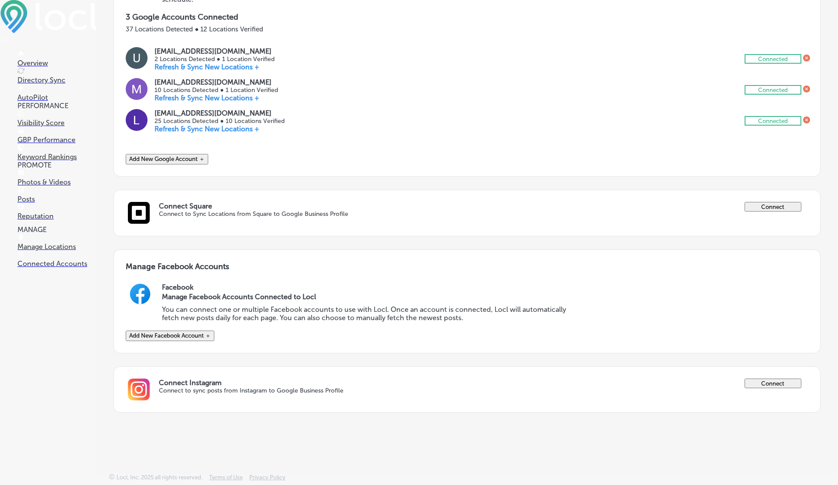
click at [200, 331] on button "Add New Facebook Account ＋" at bounding box center [170, 336] width 89 height 10
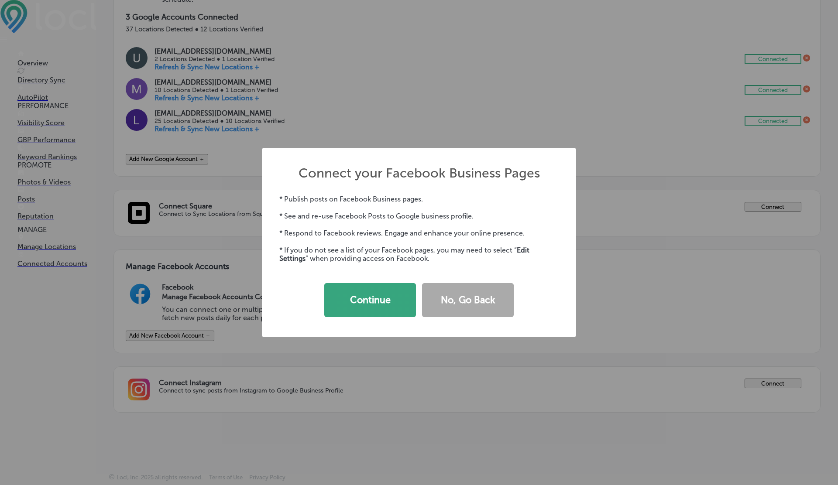
click at [394, 304] on button "Continue" at bounding box center [370, 300] width 92 height 34
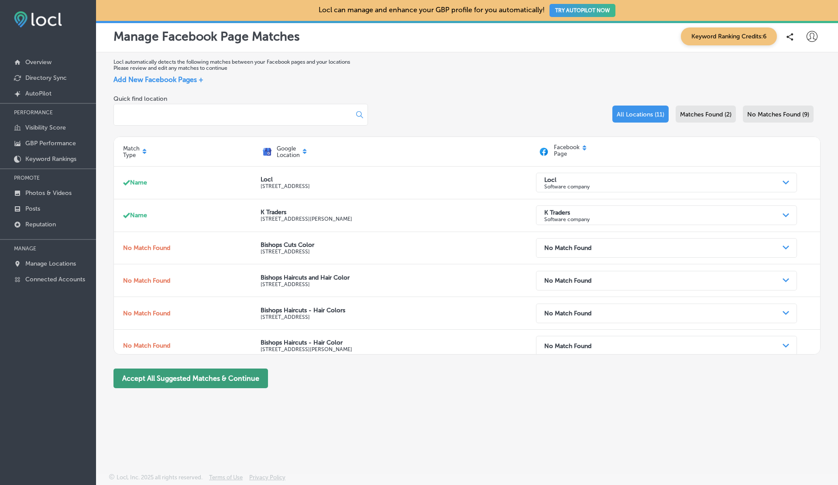
click at [181, 382] on button "Accept All Suggested Matches & Continue" at bounding box center [190, 379] width 154 height 20
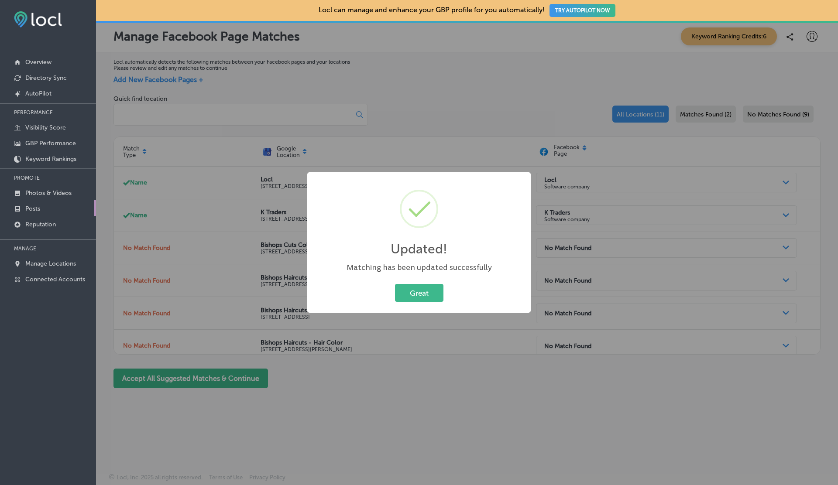
click at [42, 213] on link "Posts" at bounding box center [48, 208] width 96 height 16
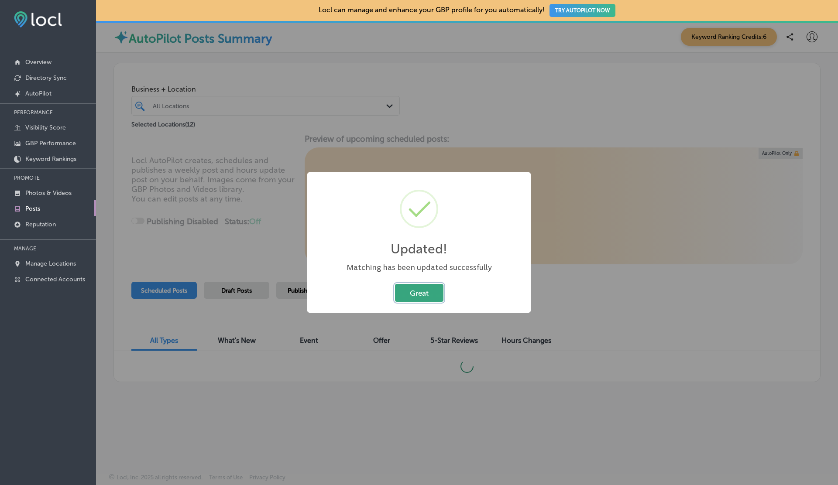
click at [417, 293] on button "Great" at bounding box center [419, 293] width 48 height 18
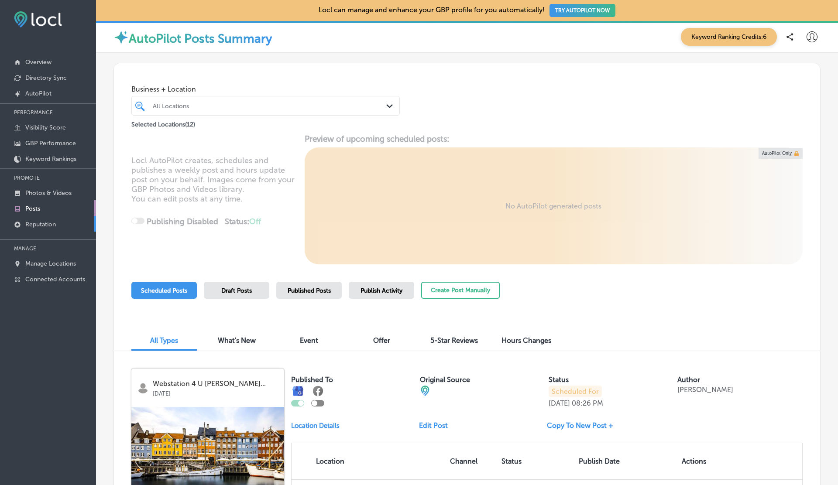
click at [47, 221] on p "Reputation" at bounding box center [40, 224] width 31 height 7
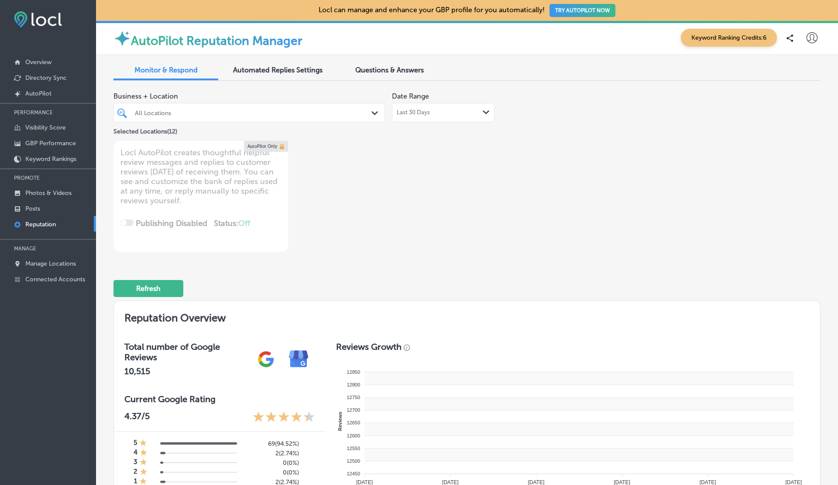
type textarea "x"
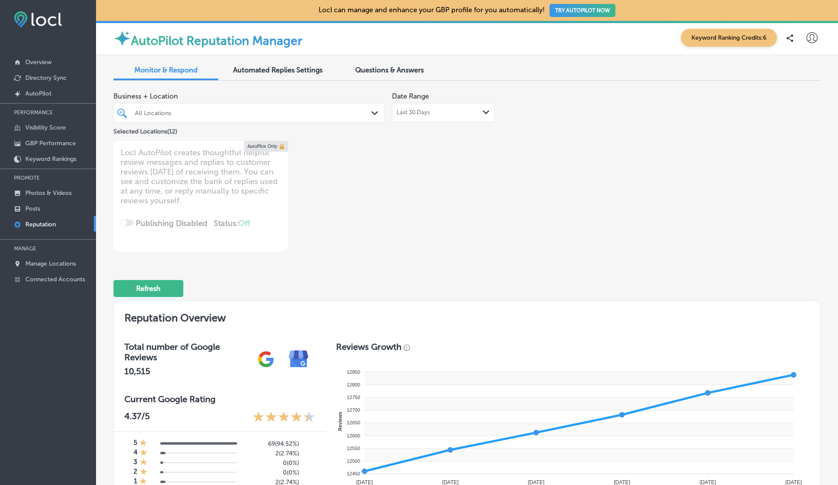
click at [813, 40] on icon at bounding box center [811, 37] width 11 height 11
click at [802, 117] on p "Log Out" at bounding box center [793, 112] width 26 height 10
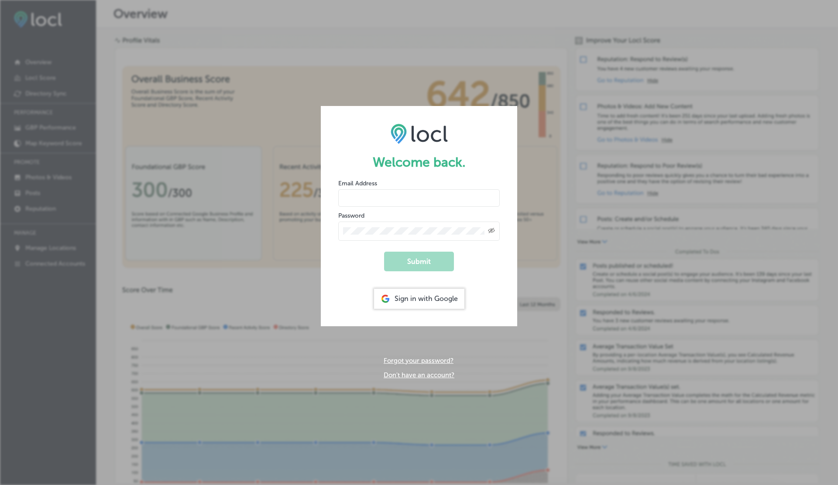
click at [373, 190] on input "email" at bounding box center [418, 197] width 161 height 17
type input "[EMAIL_ADDRESS][DOMAIN_NAME]"
click at [384, 252] on button "Submit" at bounding box center [419, 262] width 70 height 20
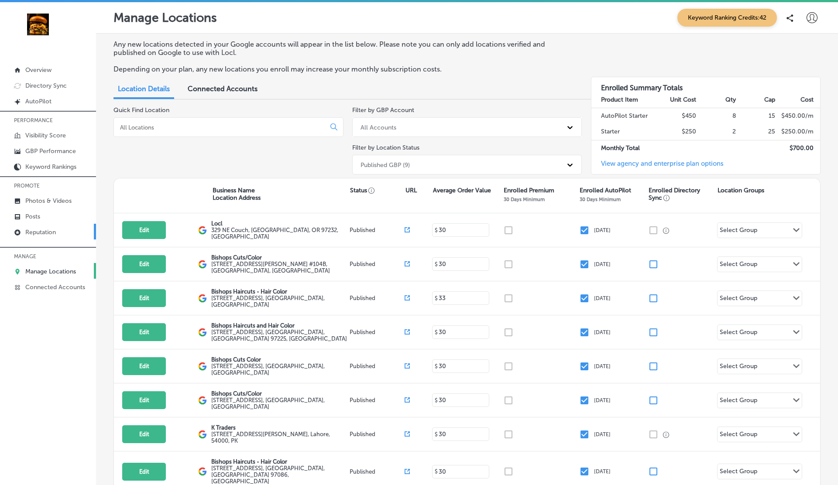
click at [46, 232] on p "Reputation" at bounding box center [40, 232] width 31 height 7
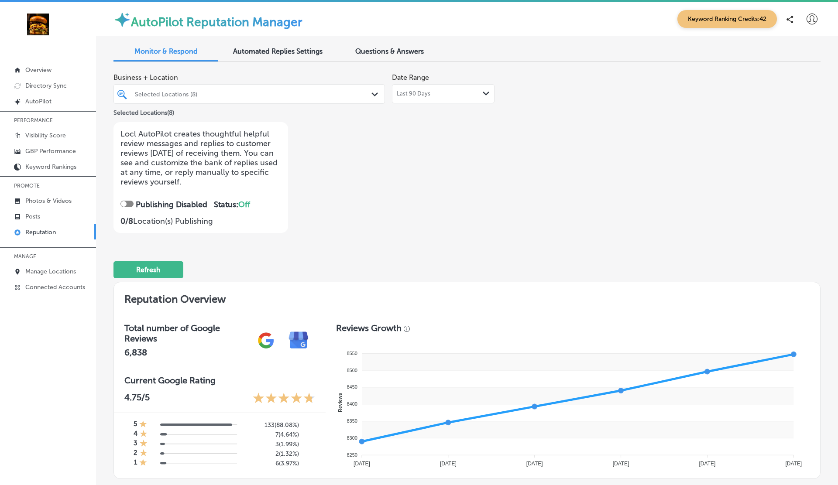
click at [321, 96] on div "Selected Locations (8)" at bounding box center [253, 93] width 237 height 7
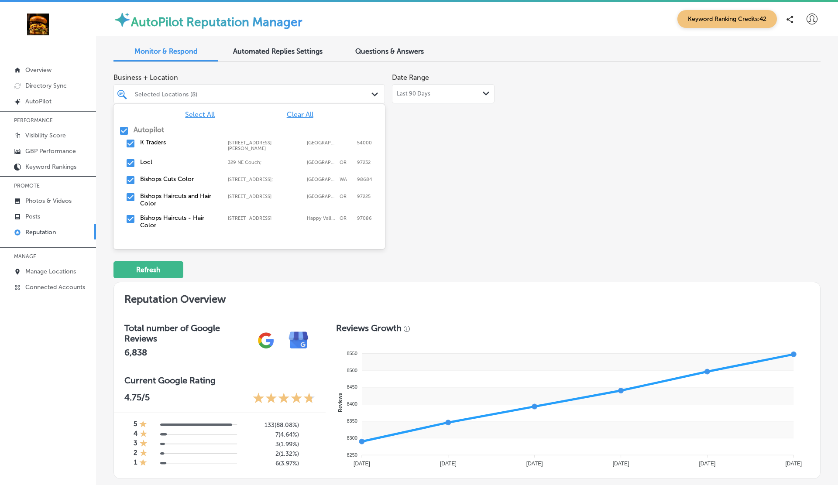
scroll to position [127, 0]
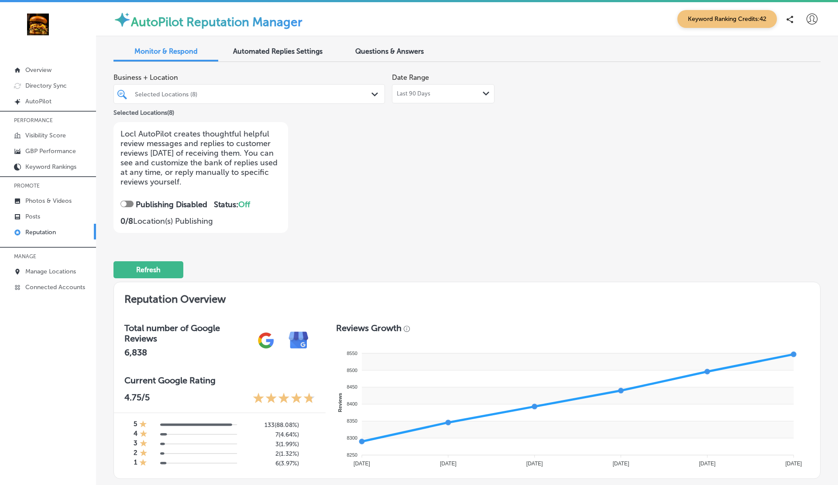
click at [467, 180] on div "Business + Location Selected Locations (8) Path Created with Sketch. Selected L…" at bounding box center [325, 151] width 424 height 164
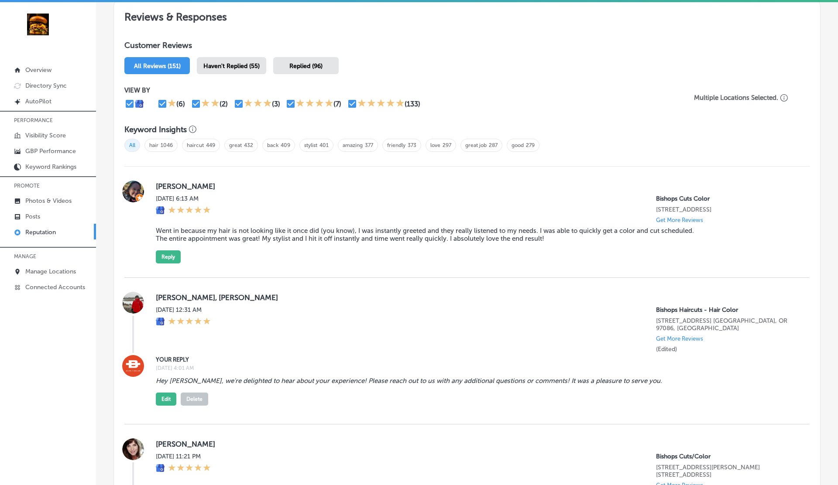
scroll to position [0, 0]
